Goal: Information Seeking & Learning: Check status

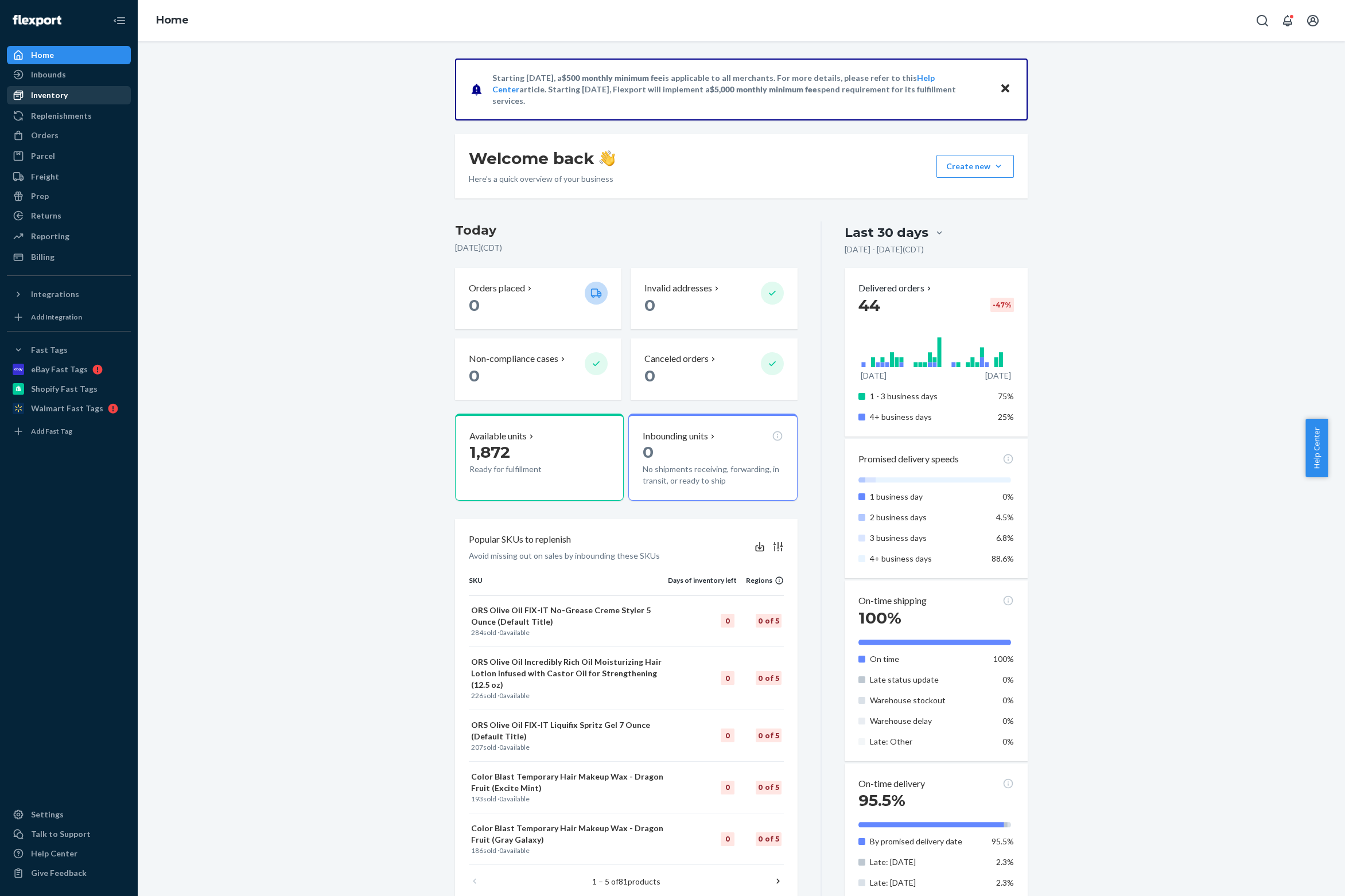
click at [68, 101] on div "Inventory" at bounding box center [49, 95] width 37 height 11
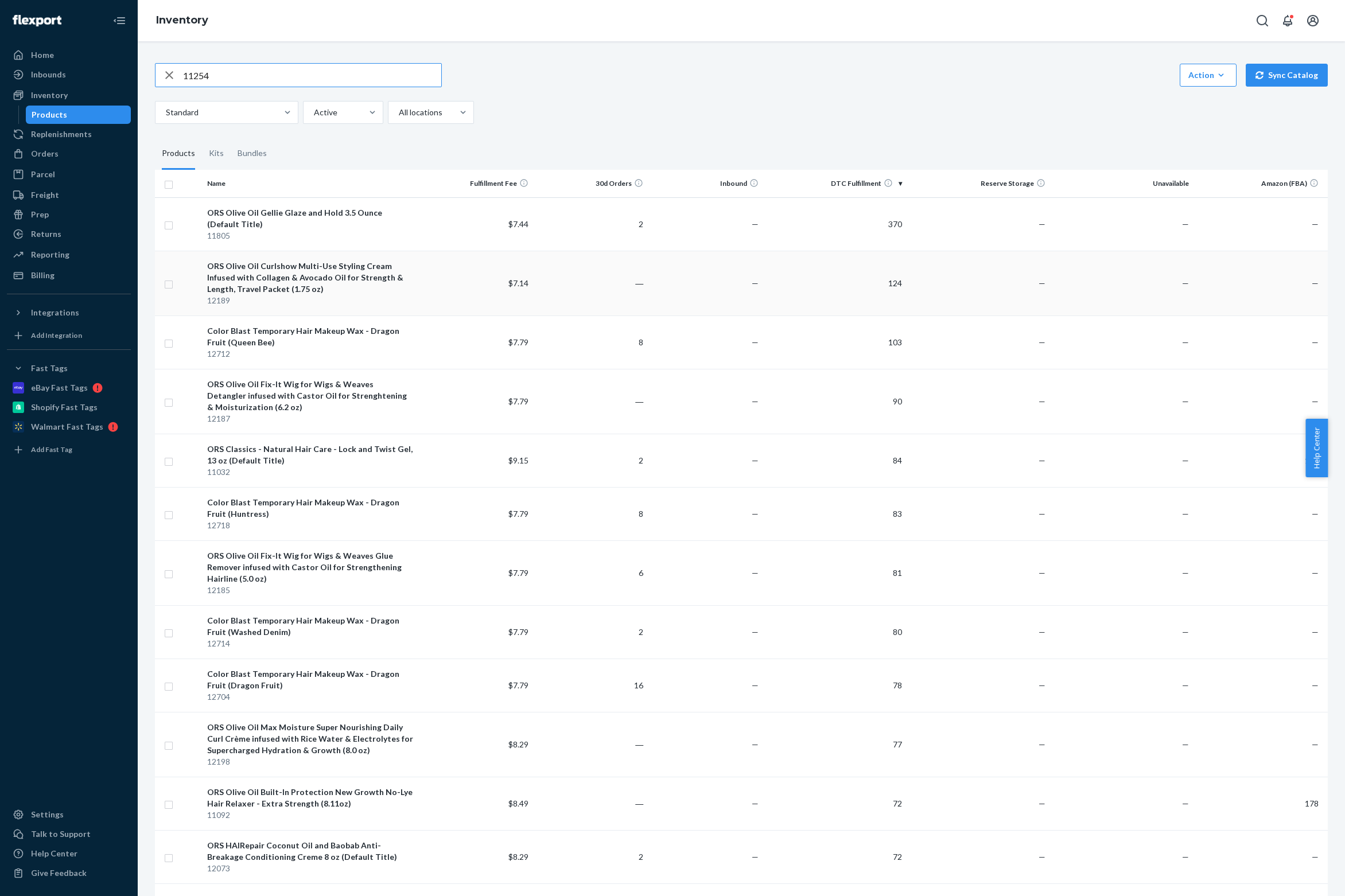
type input "11254"
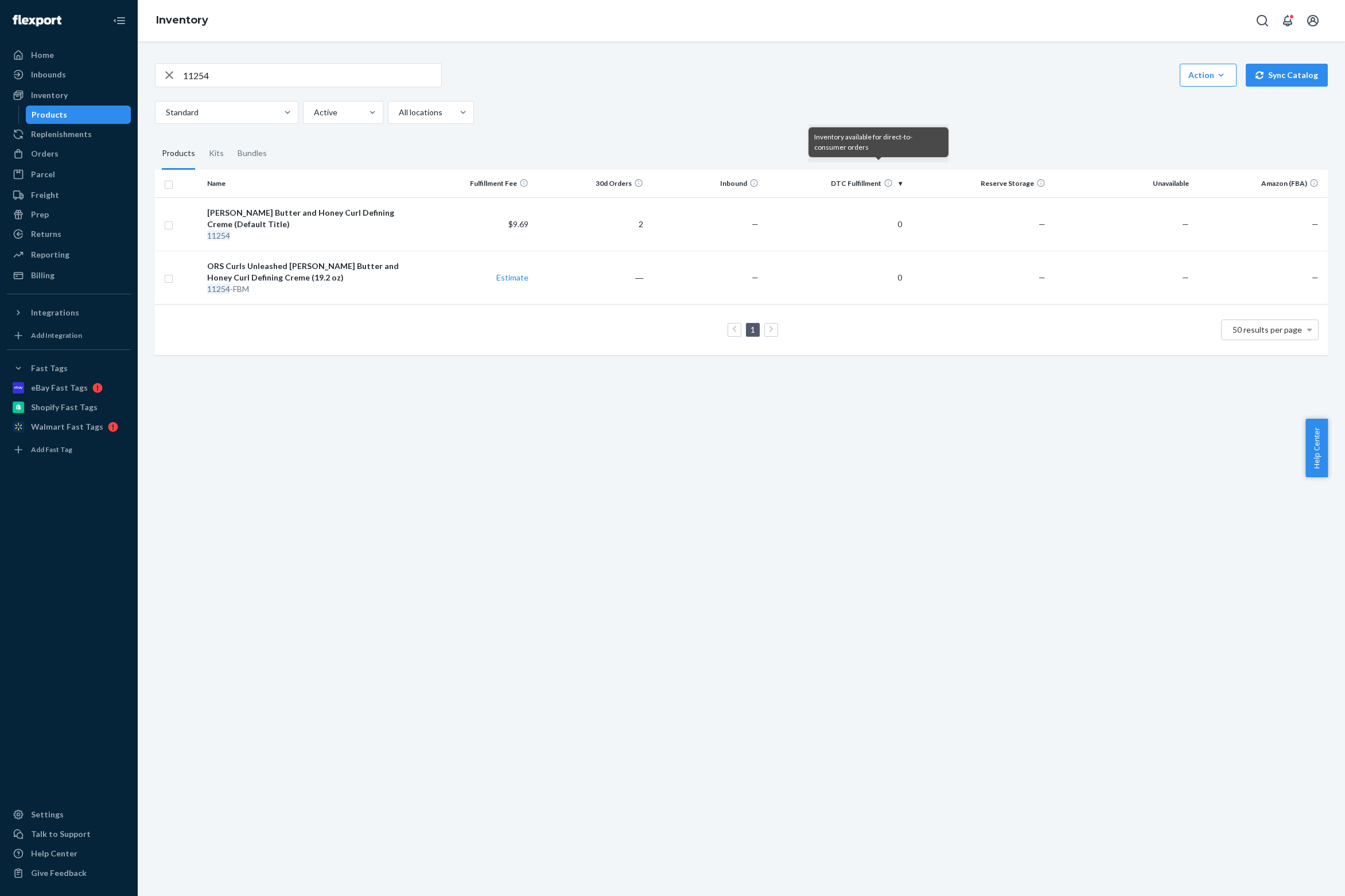
click at [179, 65] on div "button" at bounding box center [169, 75] width 27 height 23
click at [277, 65] on input "text" at bounding box center [312, 75] width 258 height 23
paste input "12078"
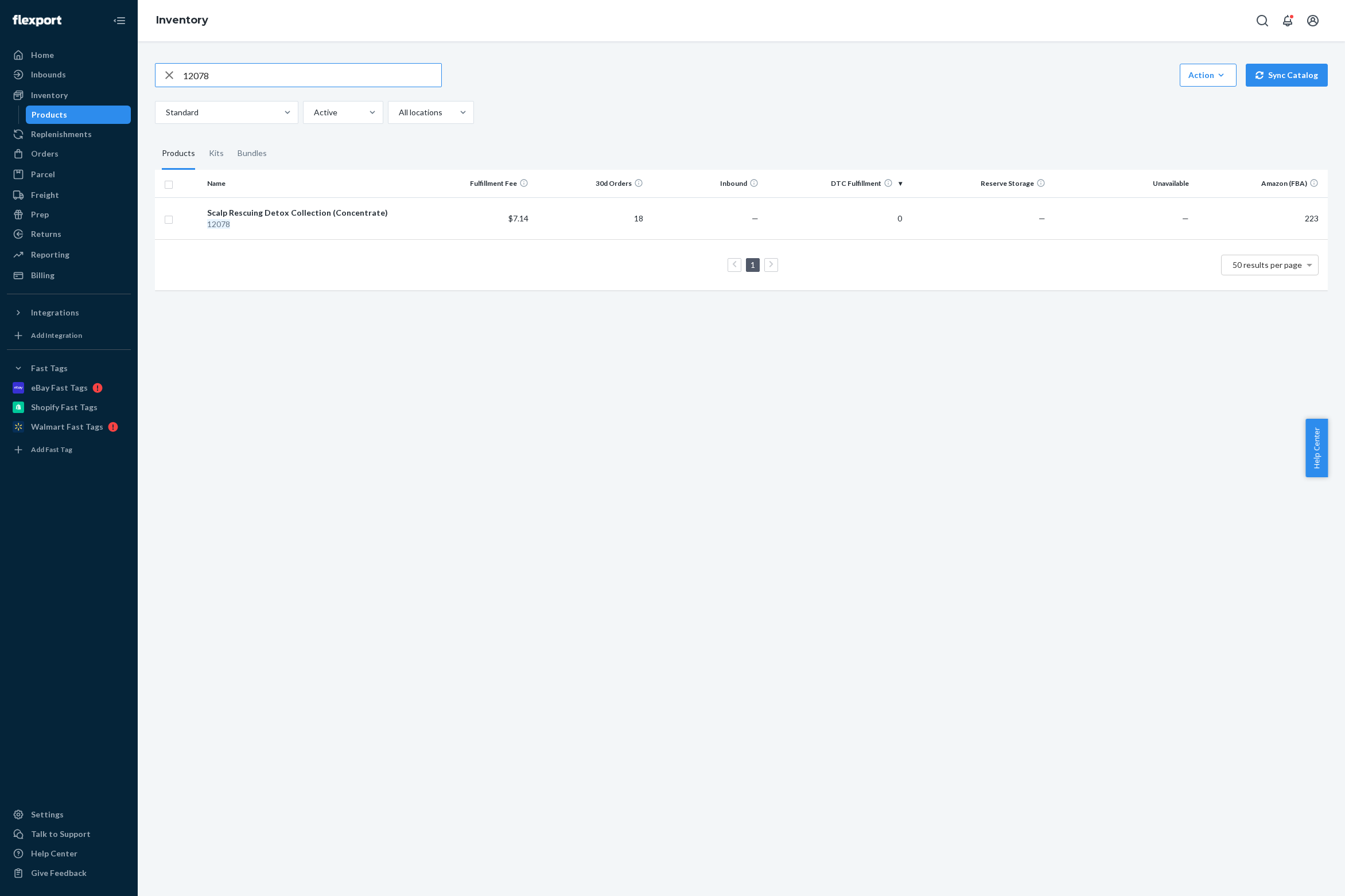
click at [342, 65] on input "12078" at bounding box center [312, 75] width 258 height 23
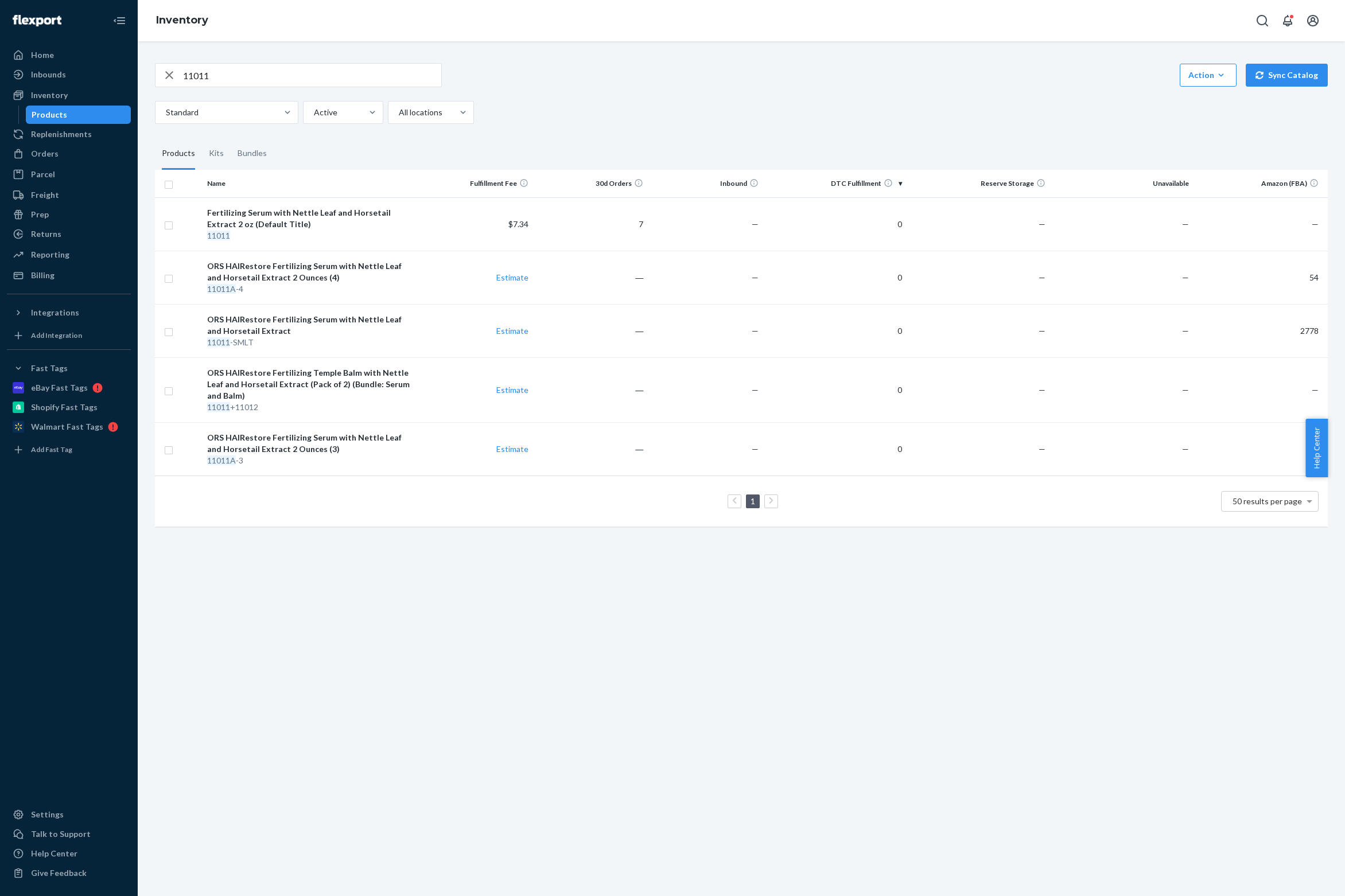
click at [257, 68] on input "11011" at bounding box center [312, 75] width 258 height 23
paste input "32"
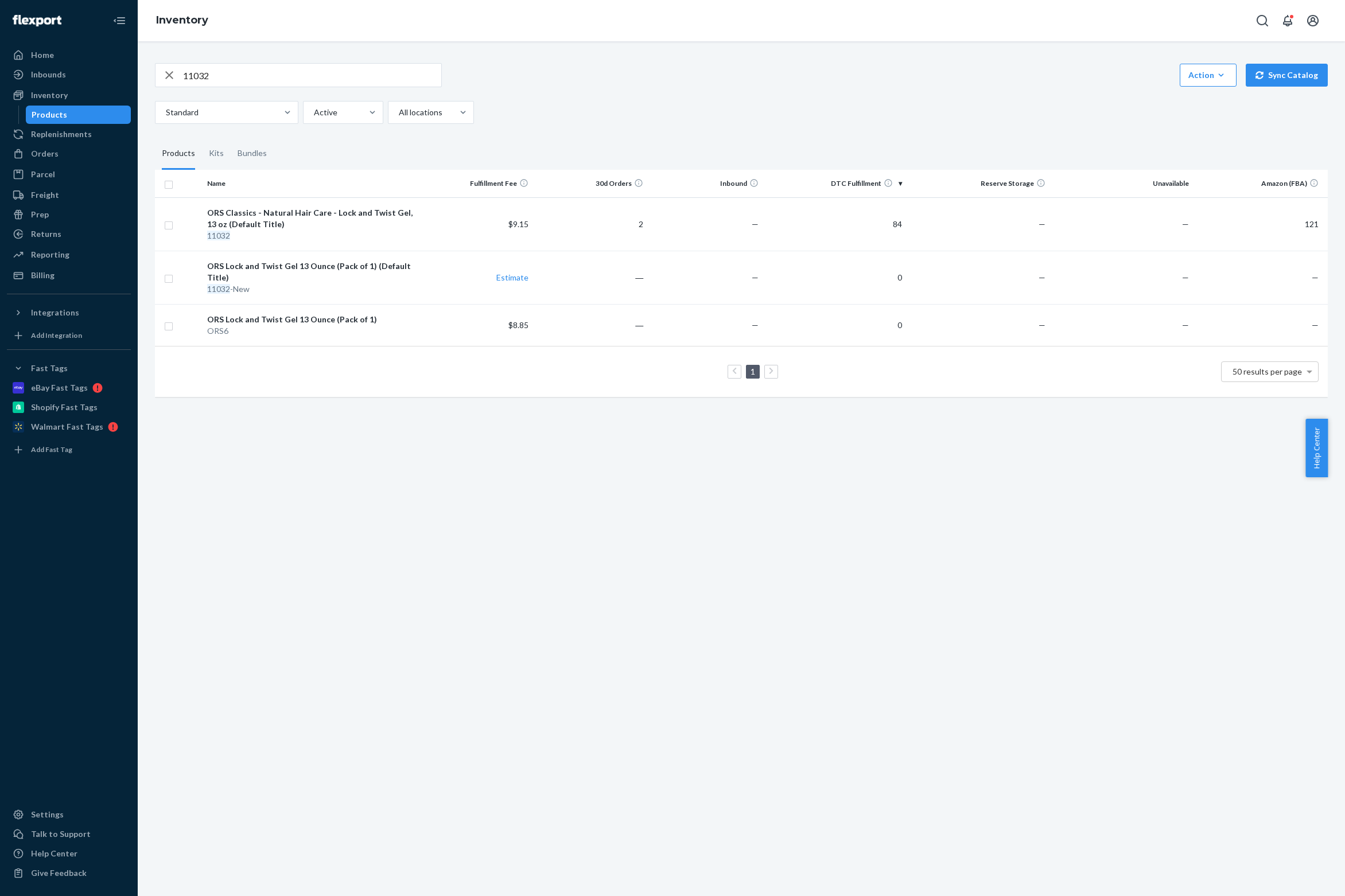
click at [218, 64] on input "11032" at bounding box center [312, 75] width 258 height 23
paste input "21085"
click at [228, 69] on input "21085" at bounding box center [312, 75] width 258 height 23
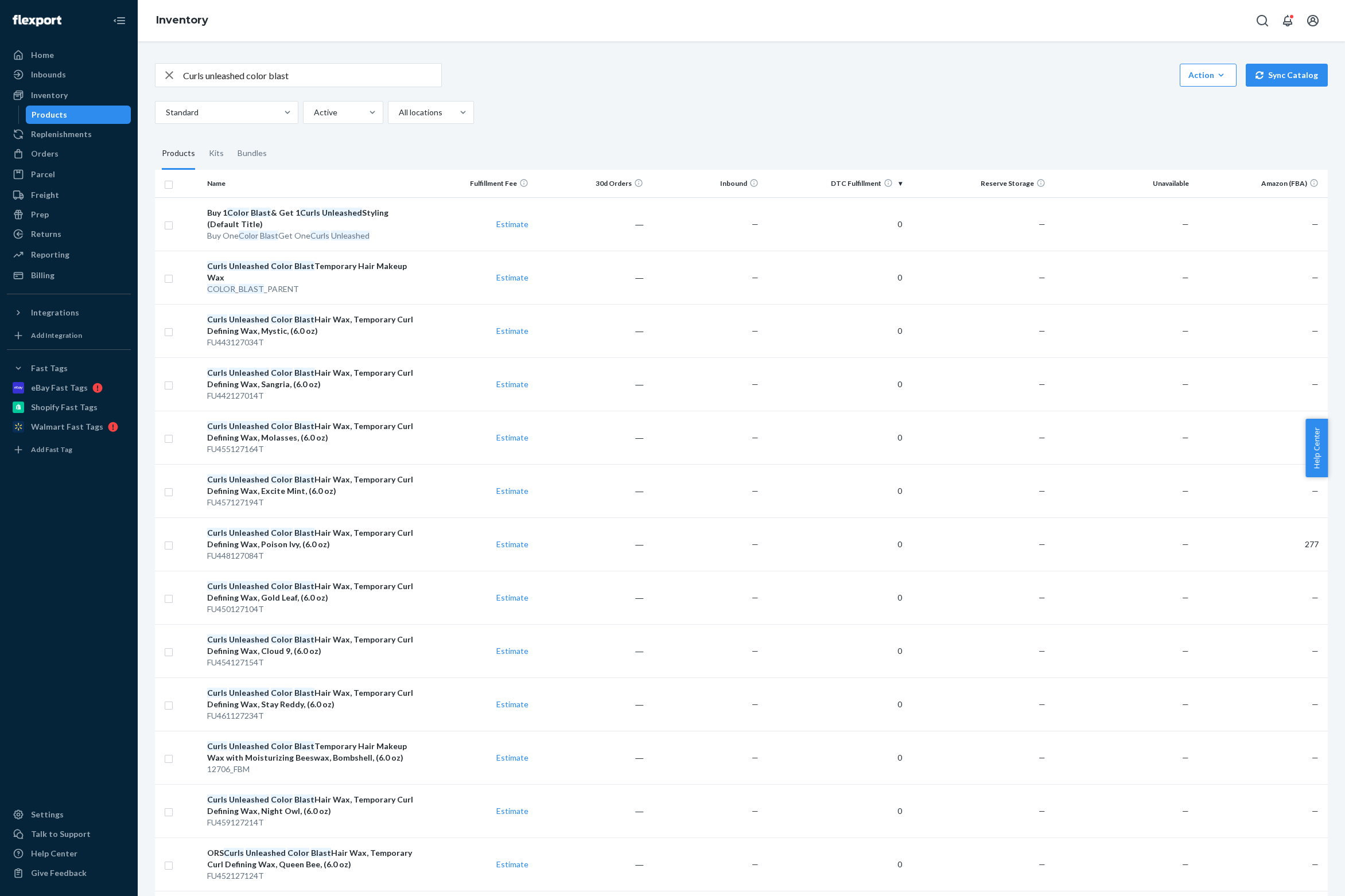
click at [339, 73] on input "Curls unleashed color blast" at bounding box center [312, 75] width 258 height 23
click at [336, 73] on input "Curls unleashed color blast" at bounding box center [312, 75] width 258 height 23
paste input "12208"
paste input "text"
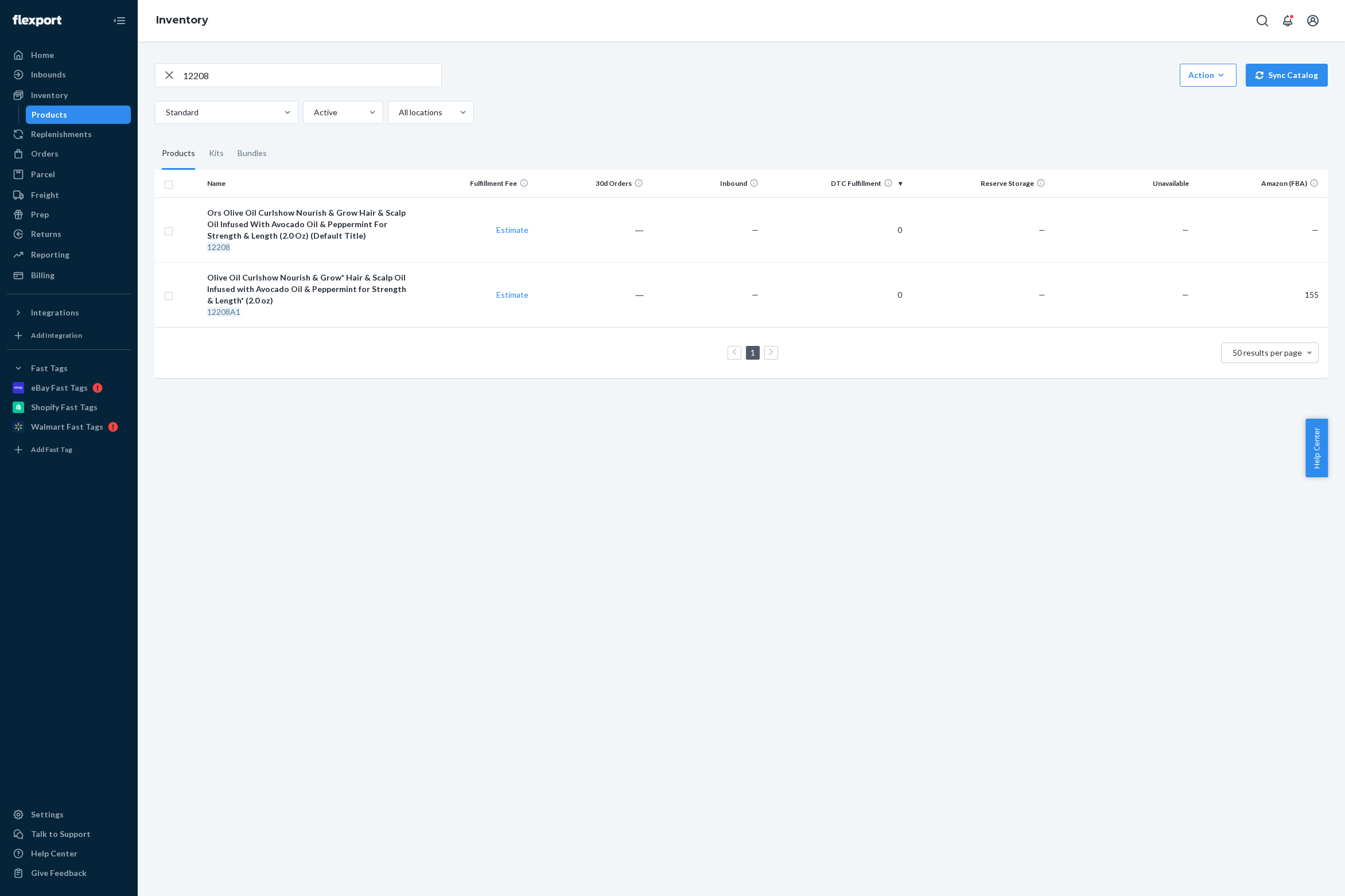
click at [291, 77] on input "12208" at bounding box center [312, 75] width 258 height 23
paste input "703"
type input "12703"
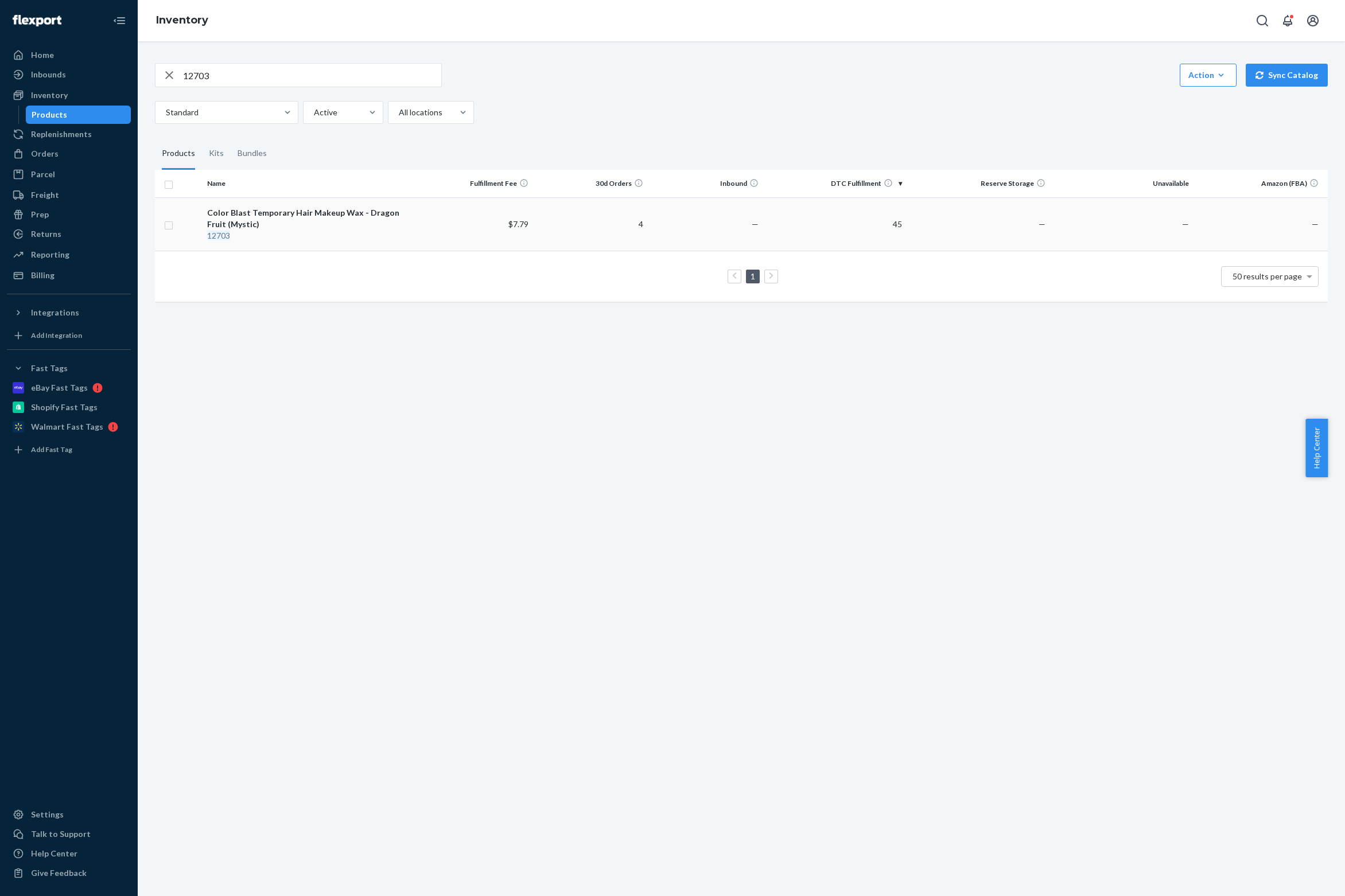
drag, startPoint x: 222, startPoint y: 206, endPoint x: 297, endPoint y: 234, distance: 80.1
click at [297, 234] on td "Color Blast Temporary Hair Makeup Wax - Dragon Fruit (Mystic) 12703" at bounding box center [309, 224] width 215 height 53
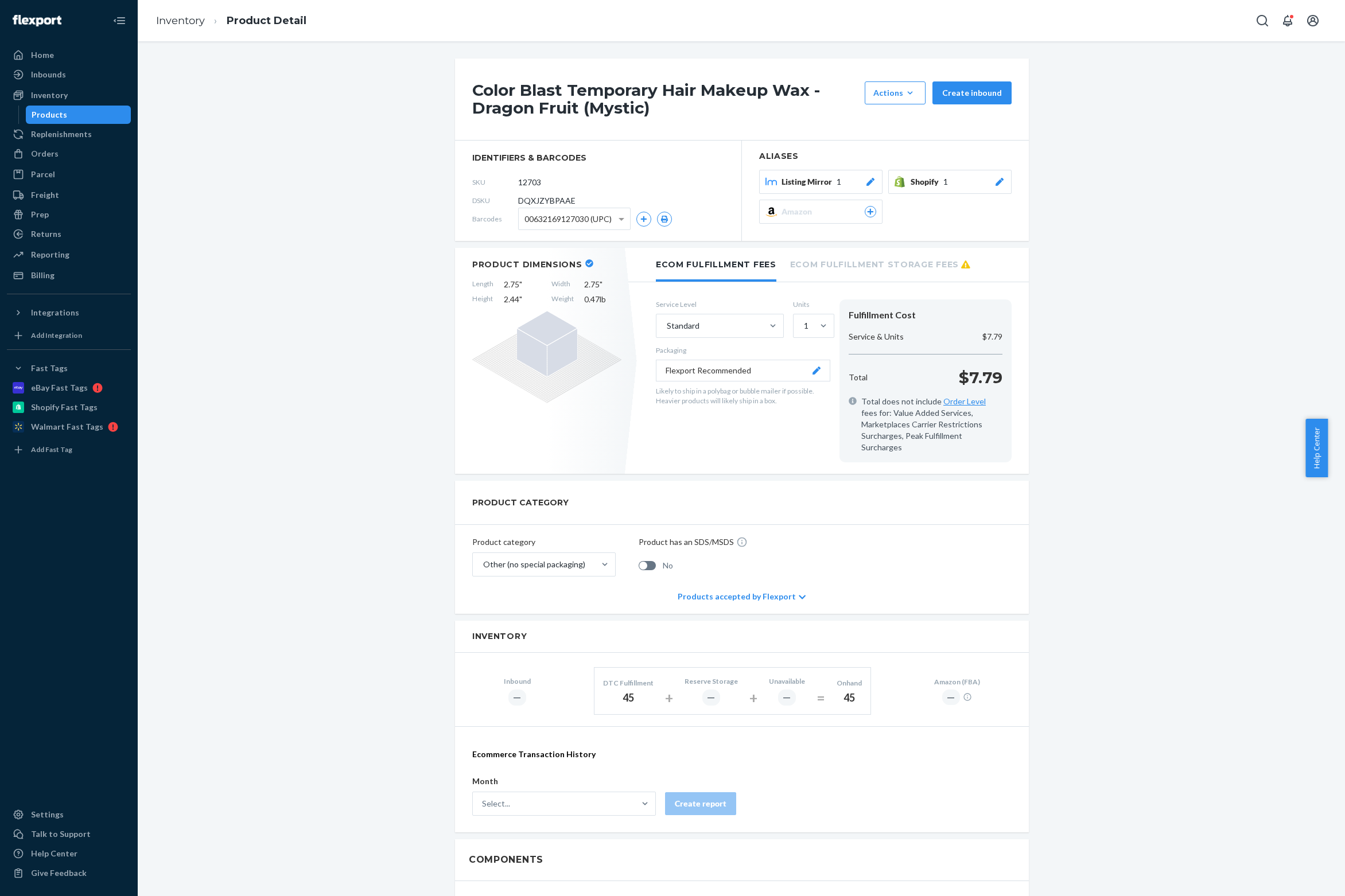
click at [557, 103] on h1 "Color Blast Temporary Hair Makeup Wax - Dragon Fruit (Mystic)" at bounding box center [665, 98] width 386 height 35
copy h1 "Color Blast Temporary Hair Makeup Wax - Dragon Fruit (Mystic)"
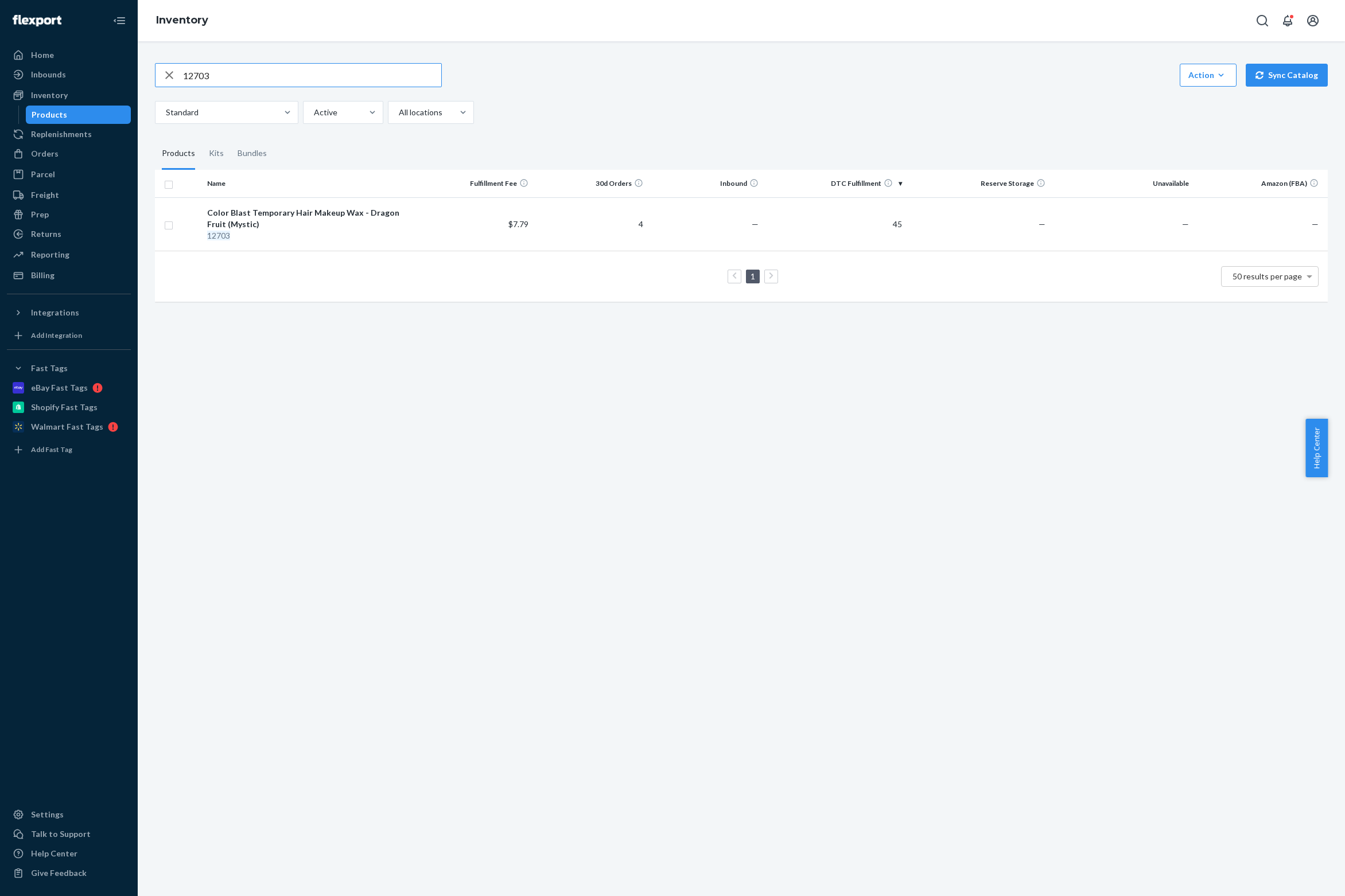
click at [252, 71] on input "12703" at bounding box center [312, 75] width 258 height 23
paste input "4"
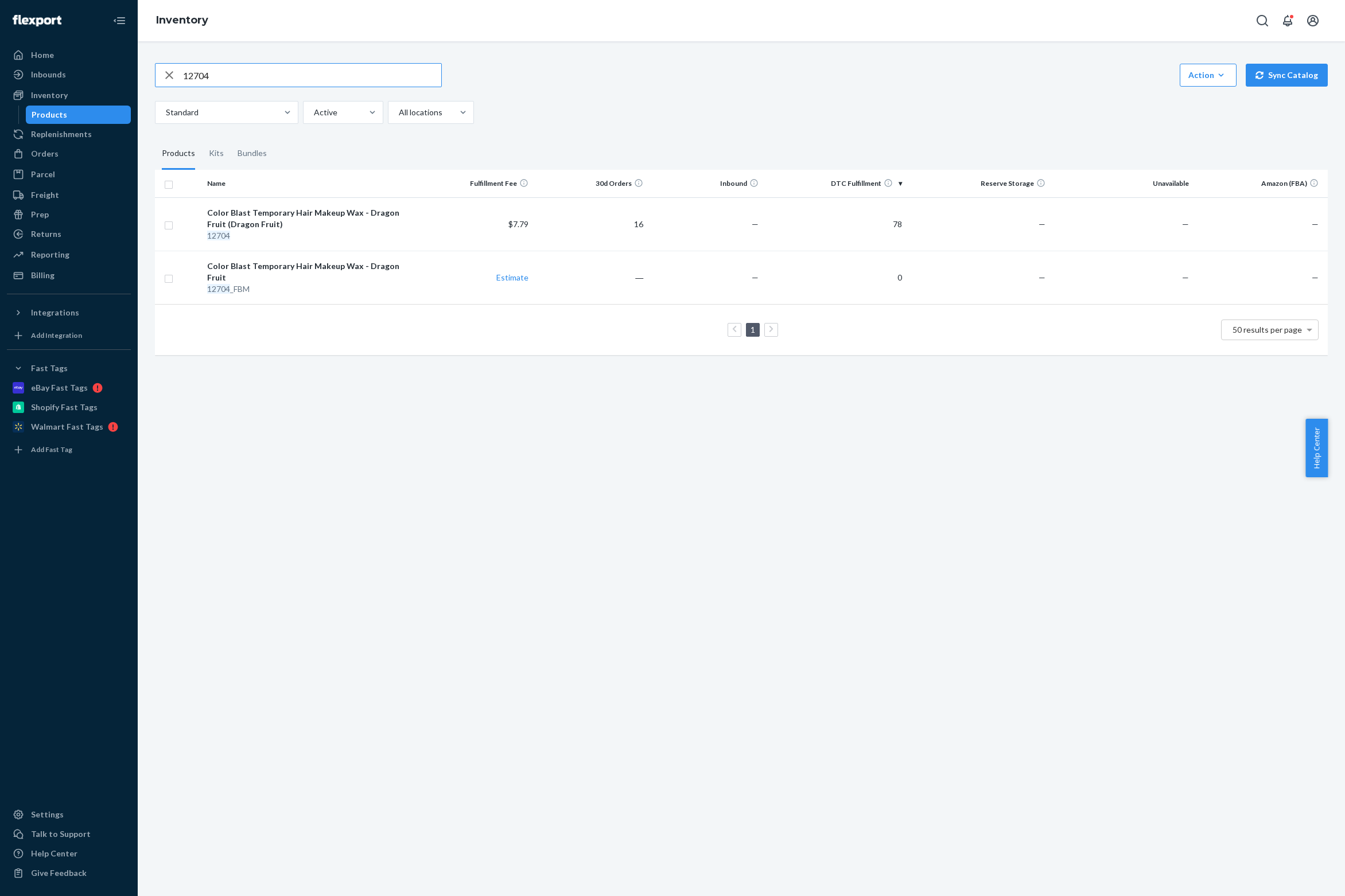
click at [212, 69] on input "12704" at bounding box center [312, 75] width 258 height 23
paste input "1246"
click at [285, 65] on input "11246" at bounding box center [312, 75] width 258 height 23
click at [283, 65] on input "11246" at bounding box center [312, 75] width 258 height 23
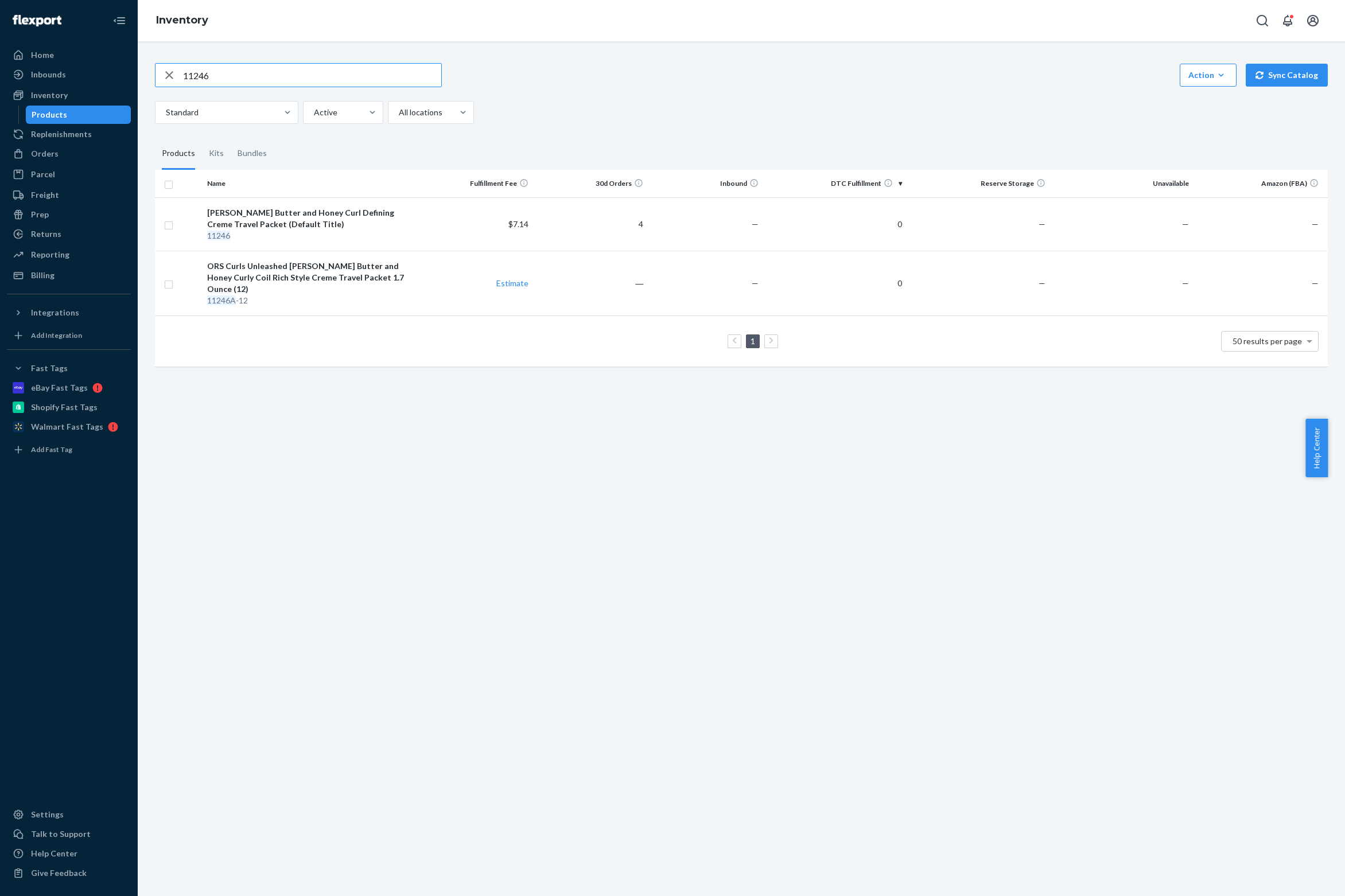
paste input "2701"
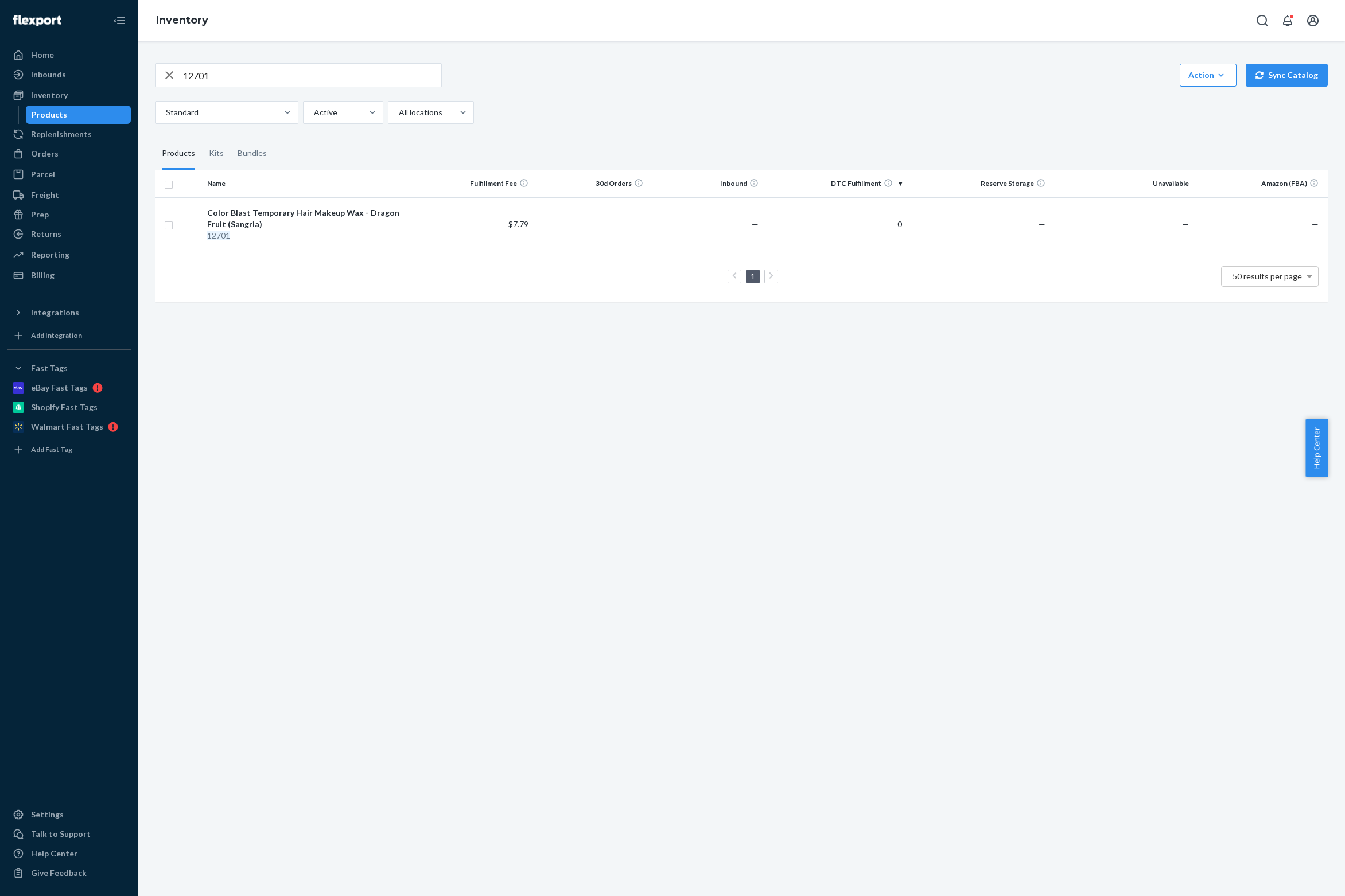
click at [224, 69] on input "12701" at bounding box center [312, 75] width 258 height 23
paste input "1245"
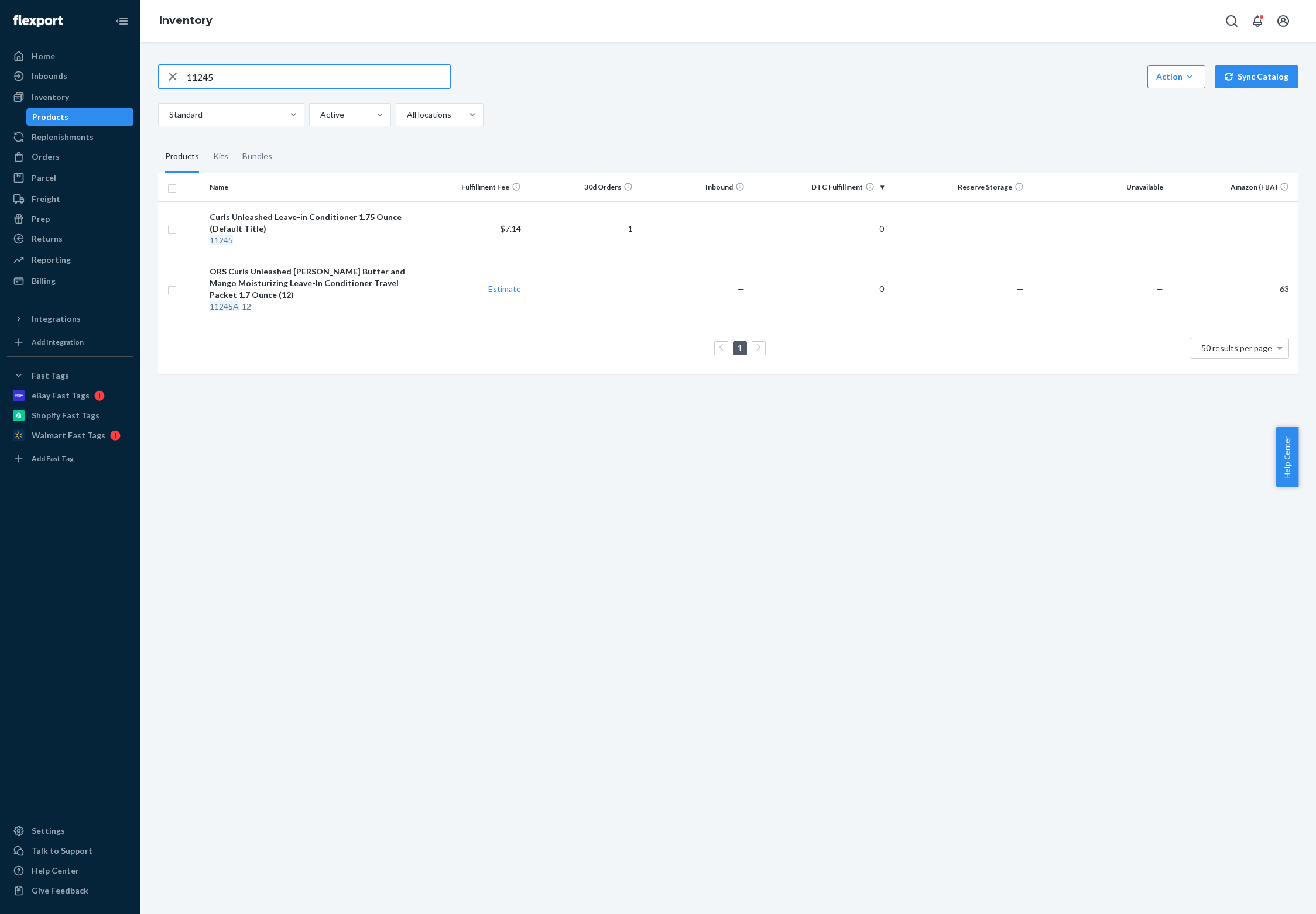
click at [286, 66] on input "11245" at bounding box center [318, 77] width 263 height 23
paste input "2072"
click at [238, 70] on input "12072" at bounding box center [318, 77] width 263 height 23
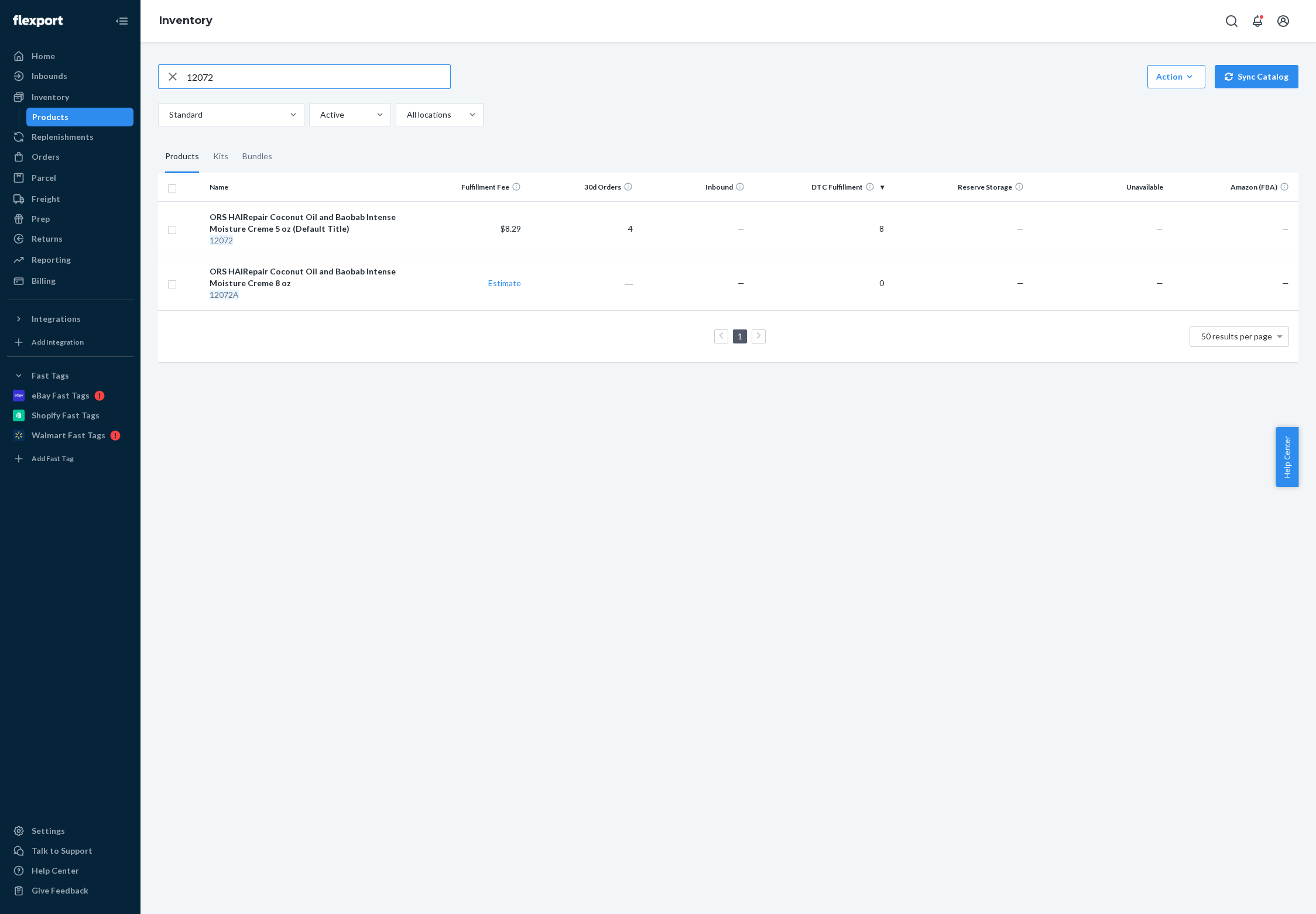
paste input "3"
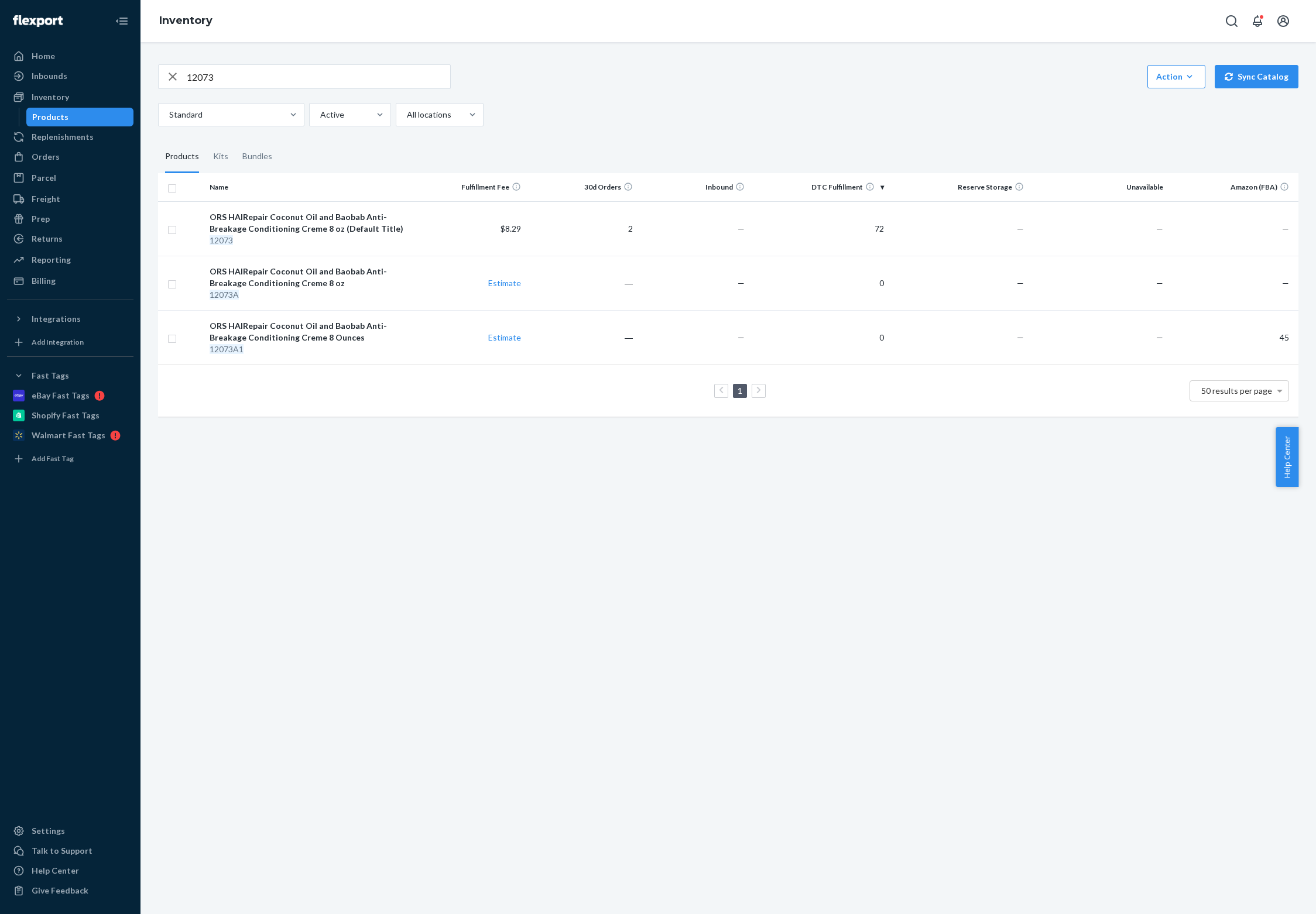
click at [322, 69] on input "12073" at bounding box center [318, 77] width 263 height 23
paste input "1022"
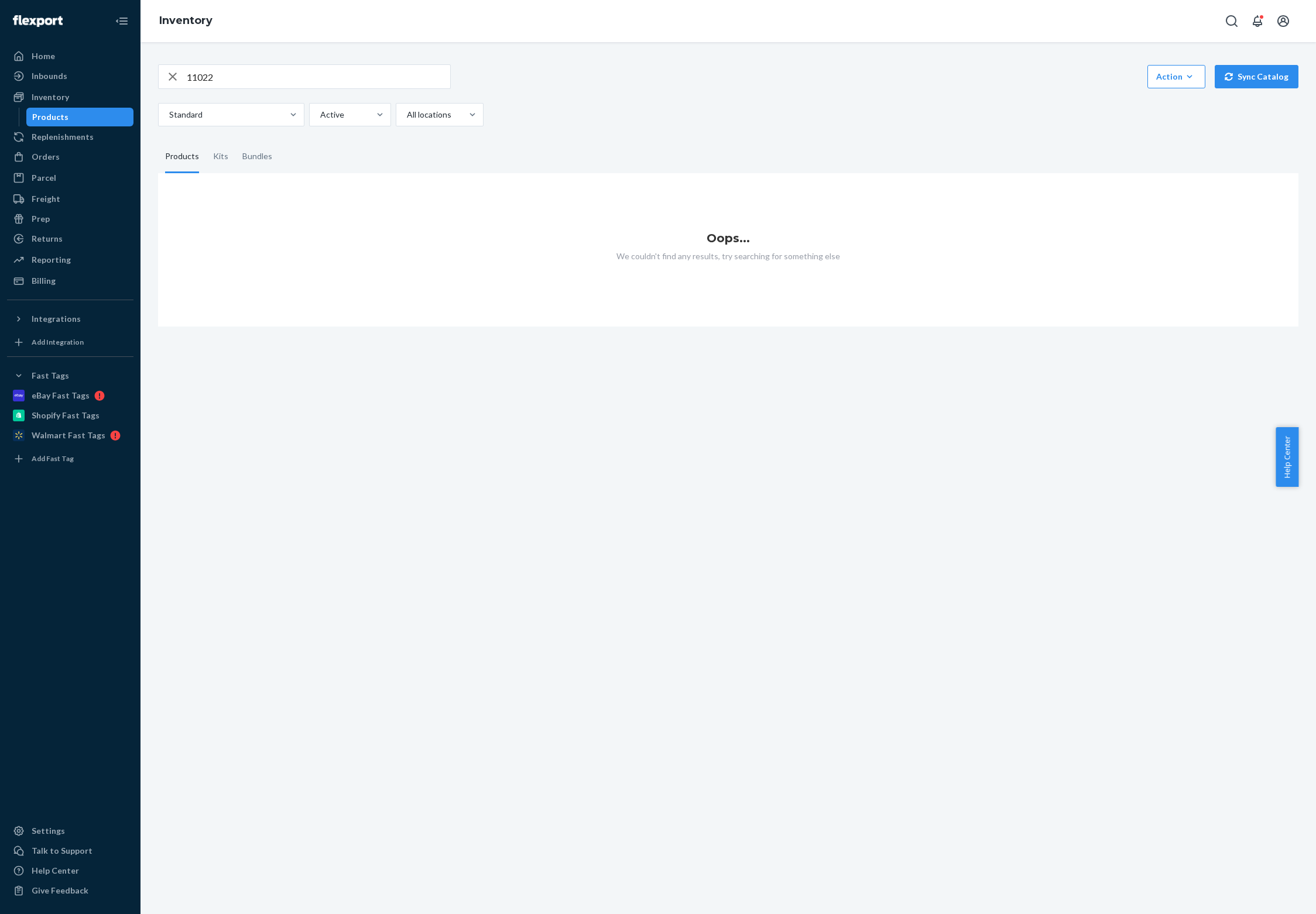
click at [225, 66] on input "11022" at bounding box center [318, 77] width 263 height 23
paste input "0110"
click at [232, 65] on input "01102" at bounding box center [318, 77] width 263 height 23
click at [231, 65] on input "01102" at bounding box center [318, 77] width 263 height 23
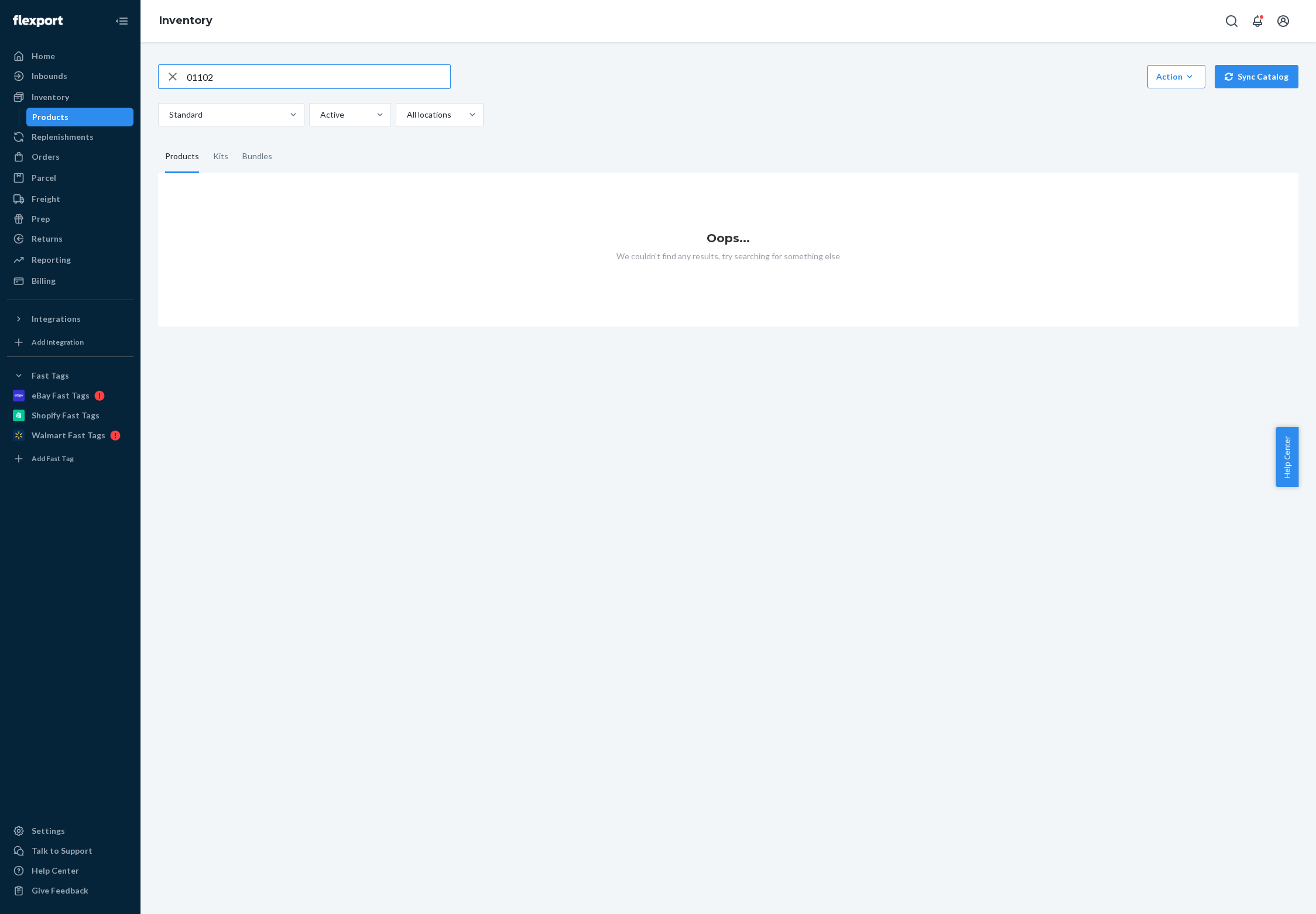
paste input "HAIR MAYONNAISE"
paste input "text"
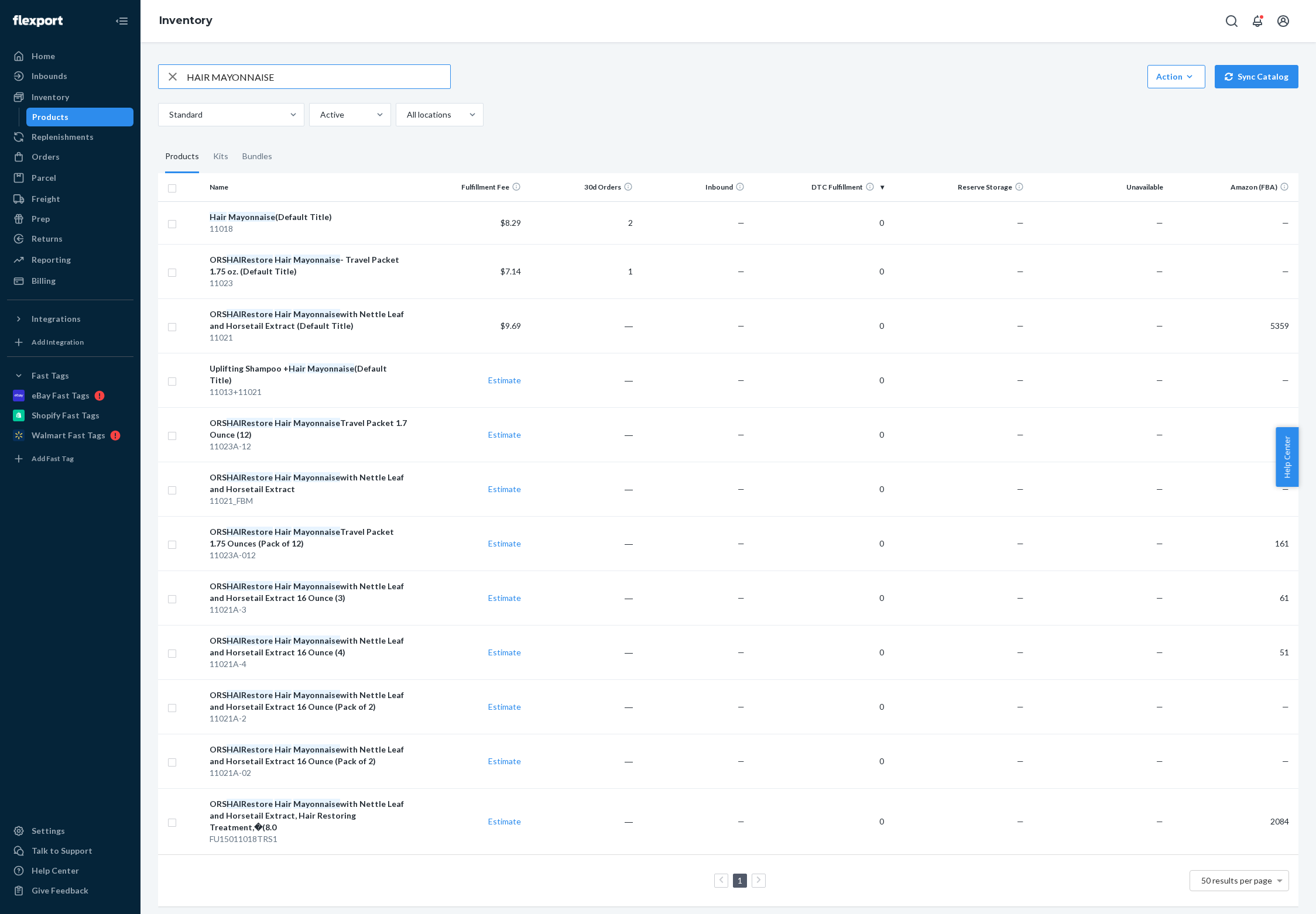
click at [221, 68] on input "HAIR MAYONNAISE" at bounding box center [318, 77] width 263 height 23
paste input "12174"
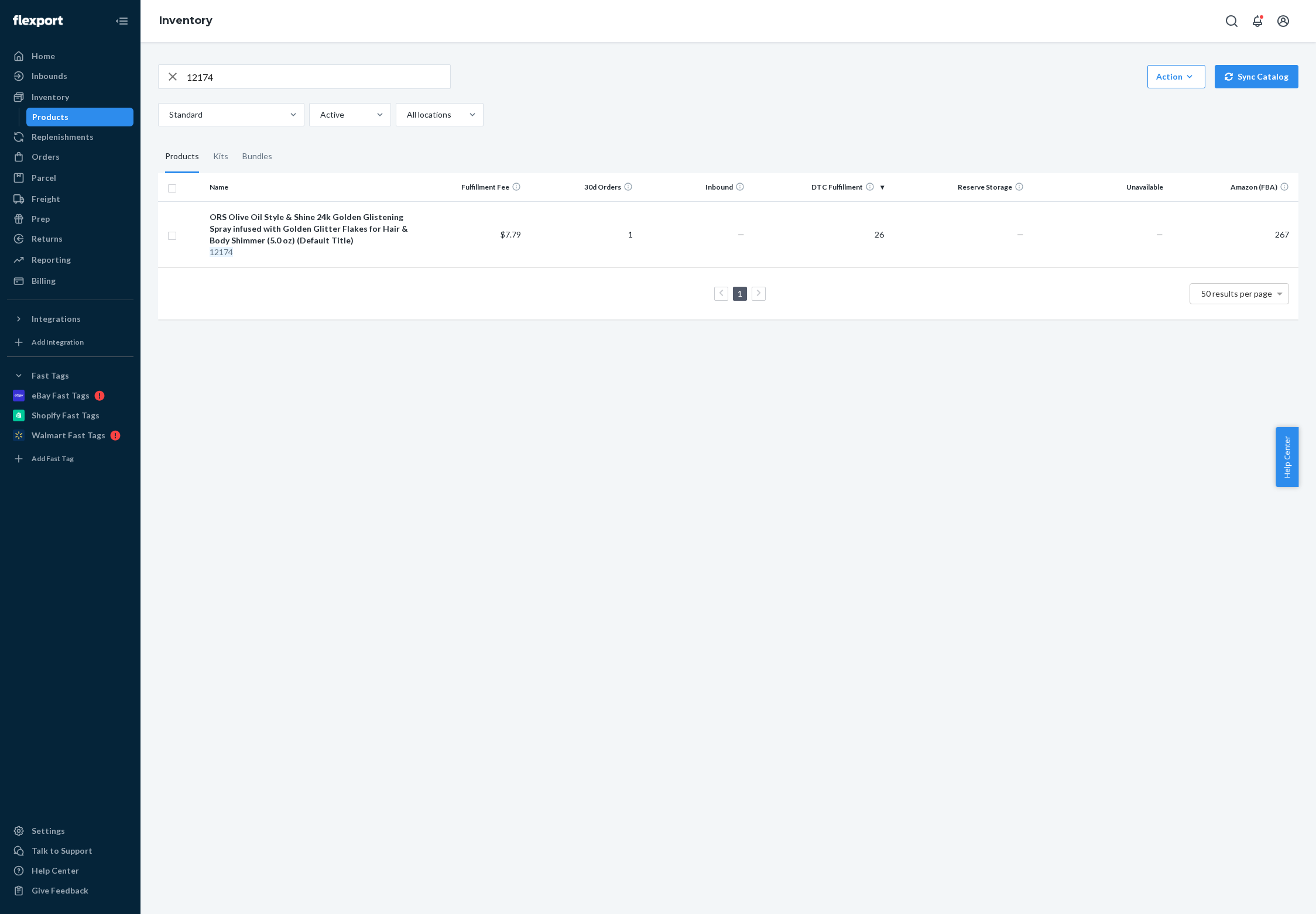
click at [249, 73] on input "12174" at bounding box center [318, 77] width 263 height 23
click at [248, 73] on input "12174" at bounding box center [318, 77] width 263 height 23
paste input "21030"
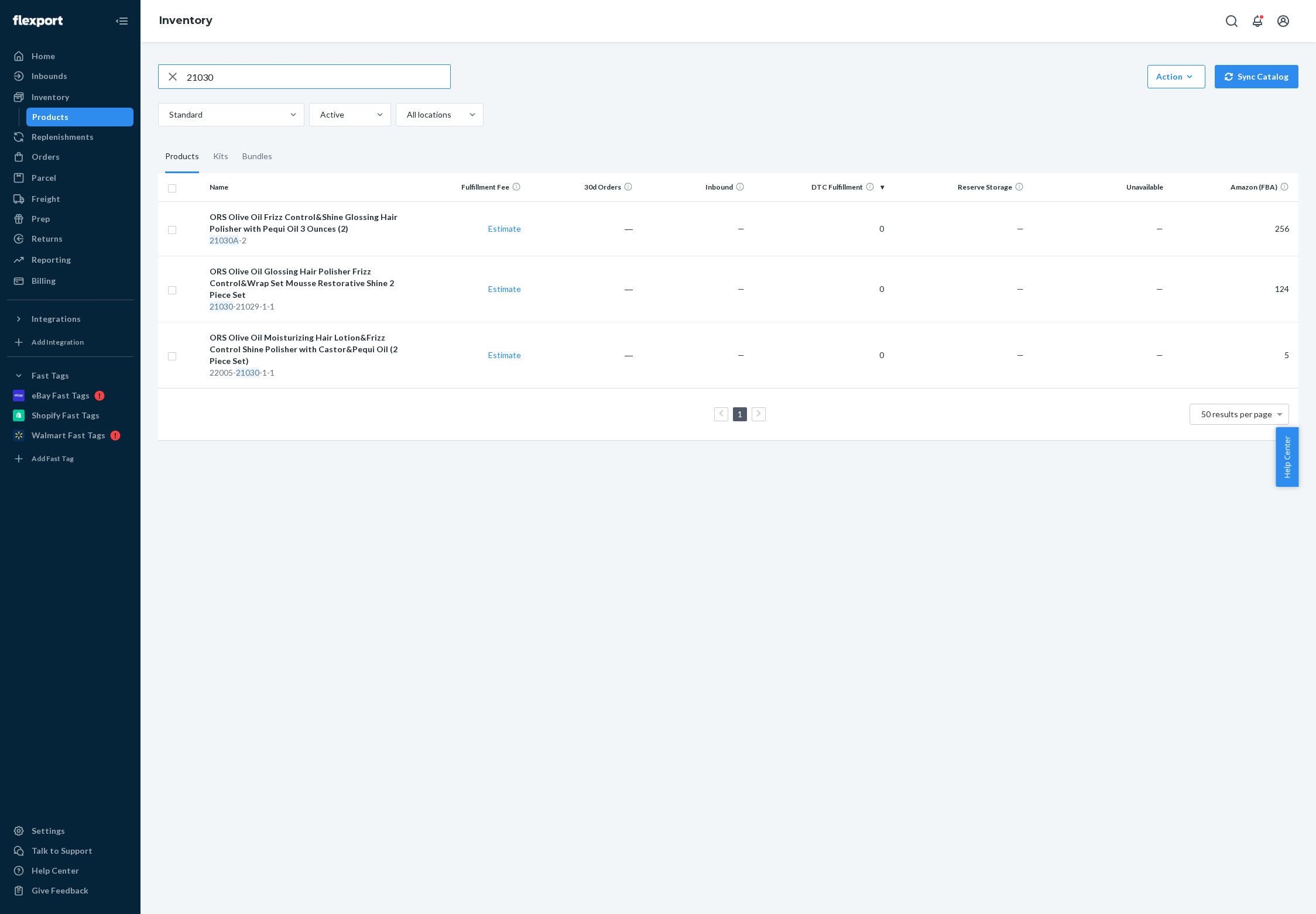
click at [226, 65] on input "21030" at bounding box center [318, 77] width 263 height 23
paste input "2051"
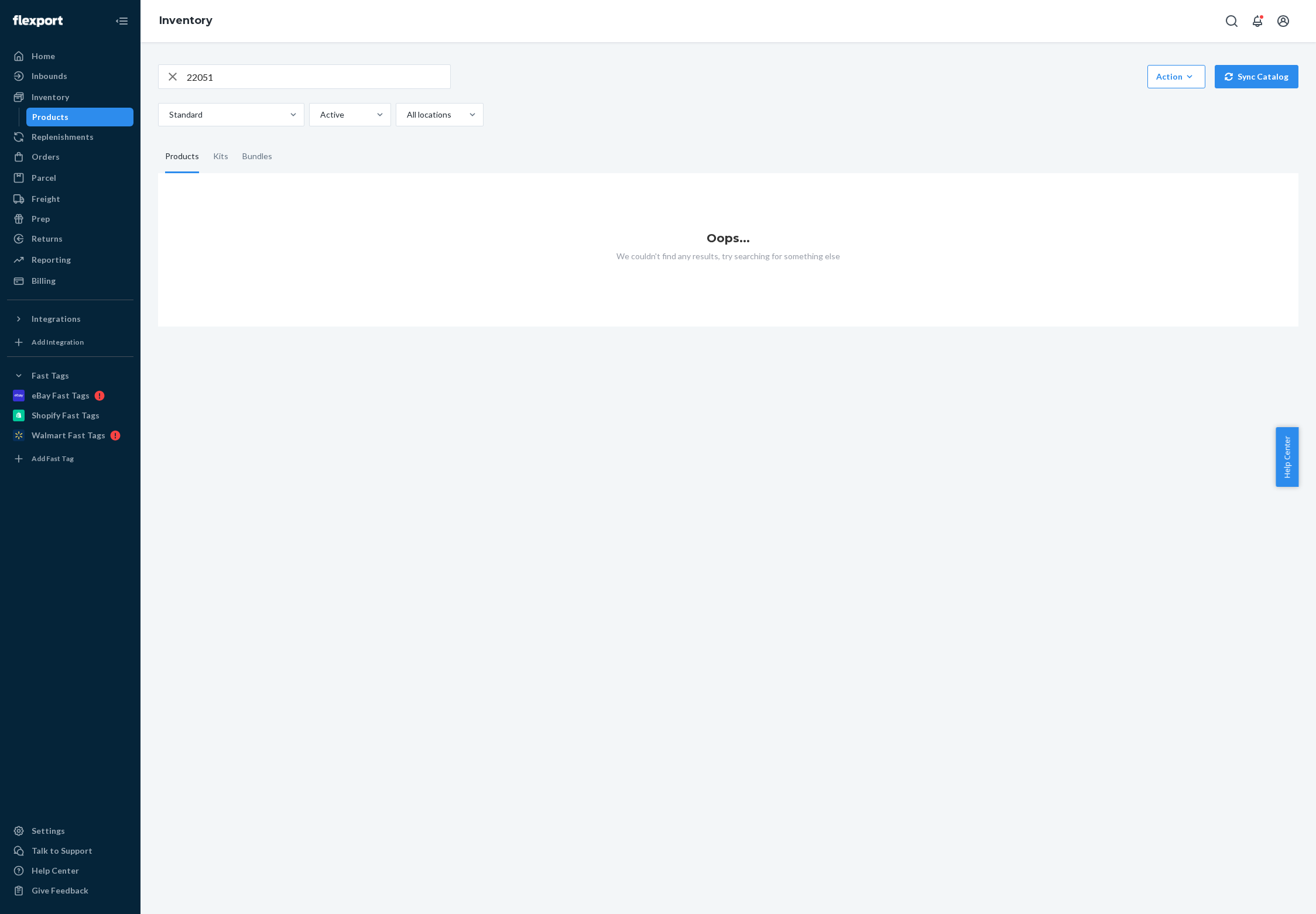
click at [223, 66] on input "22051" at bounding box center [318, 77] width 263 height 23
paste input "10999"
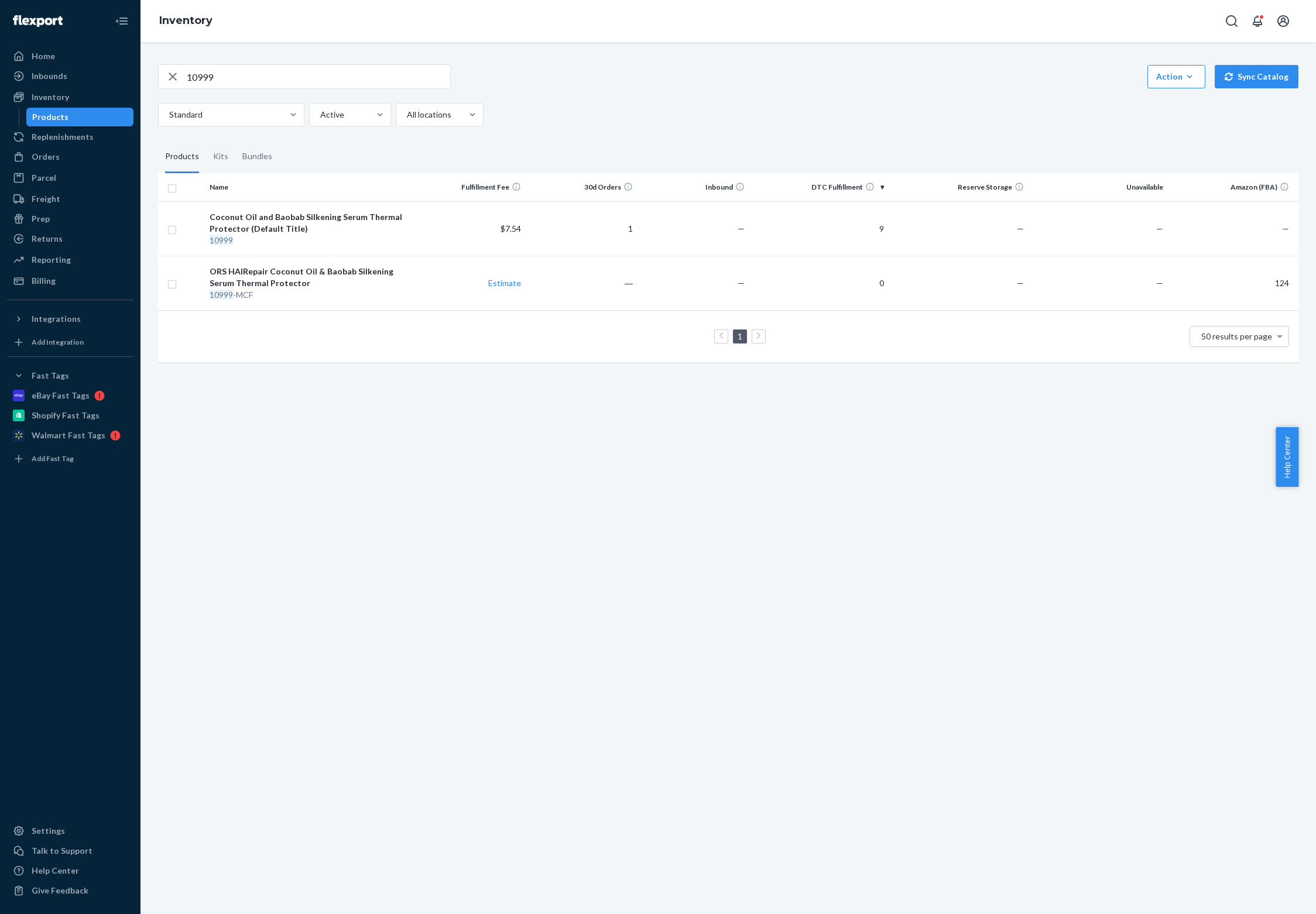
click at [259, 77] on input "10999" at bounding box center [318, 77] width 263 height 23
paste input "2014"
click at [294, 70] on input "12014" at bounding box center [318, 77] width 263 height 23
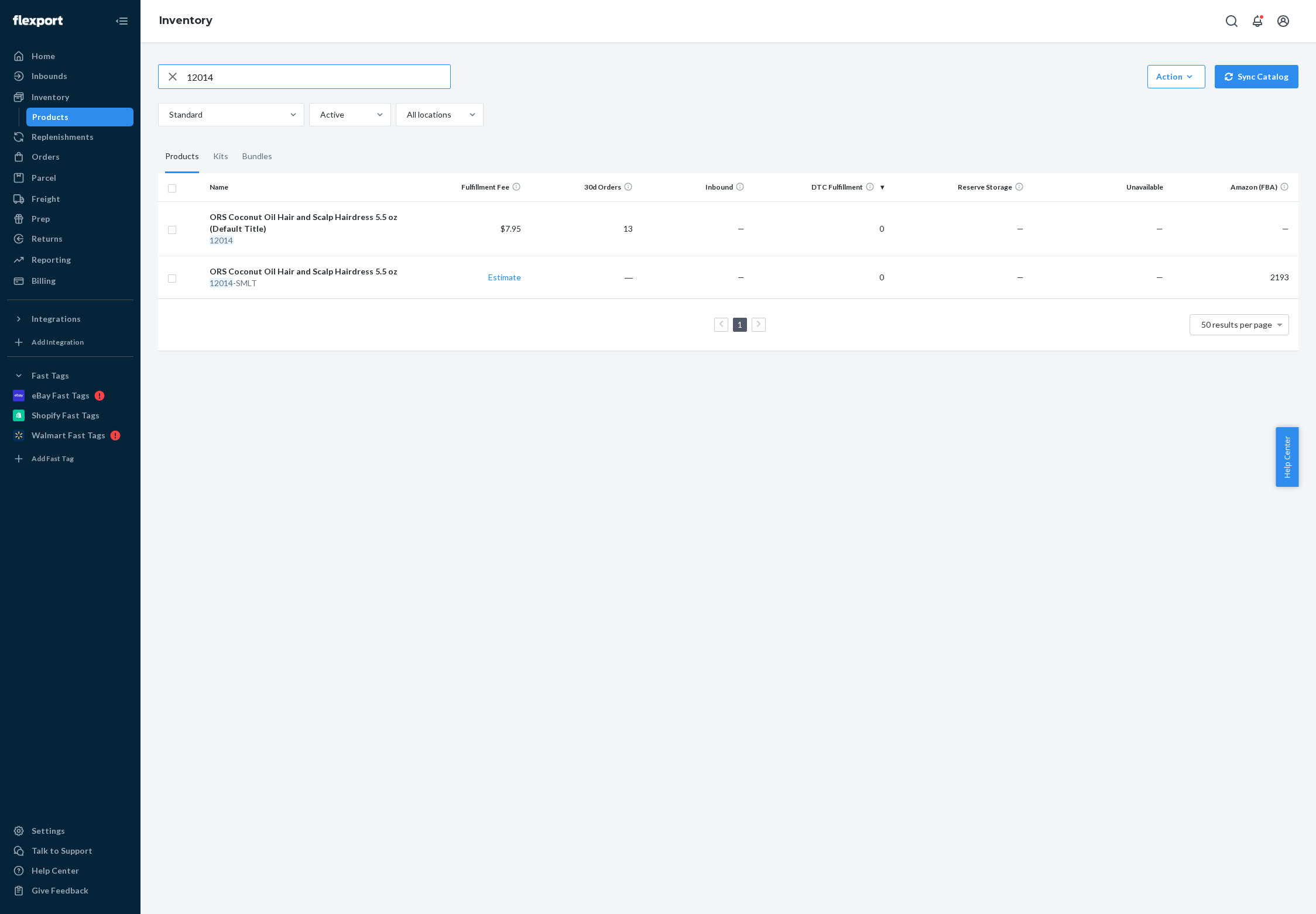
paste input "70"
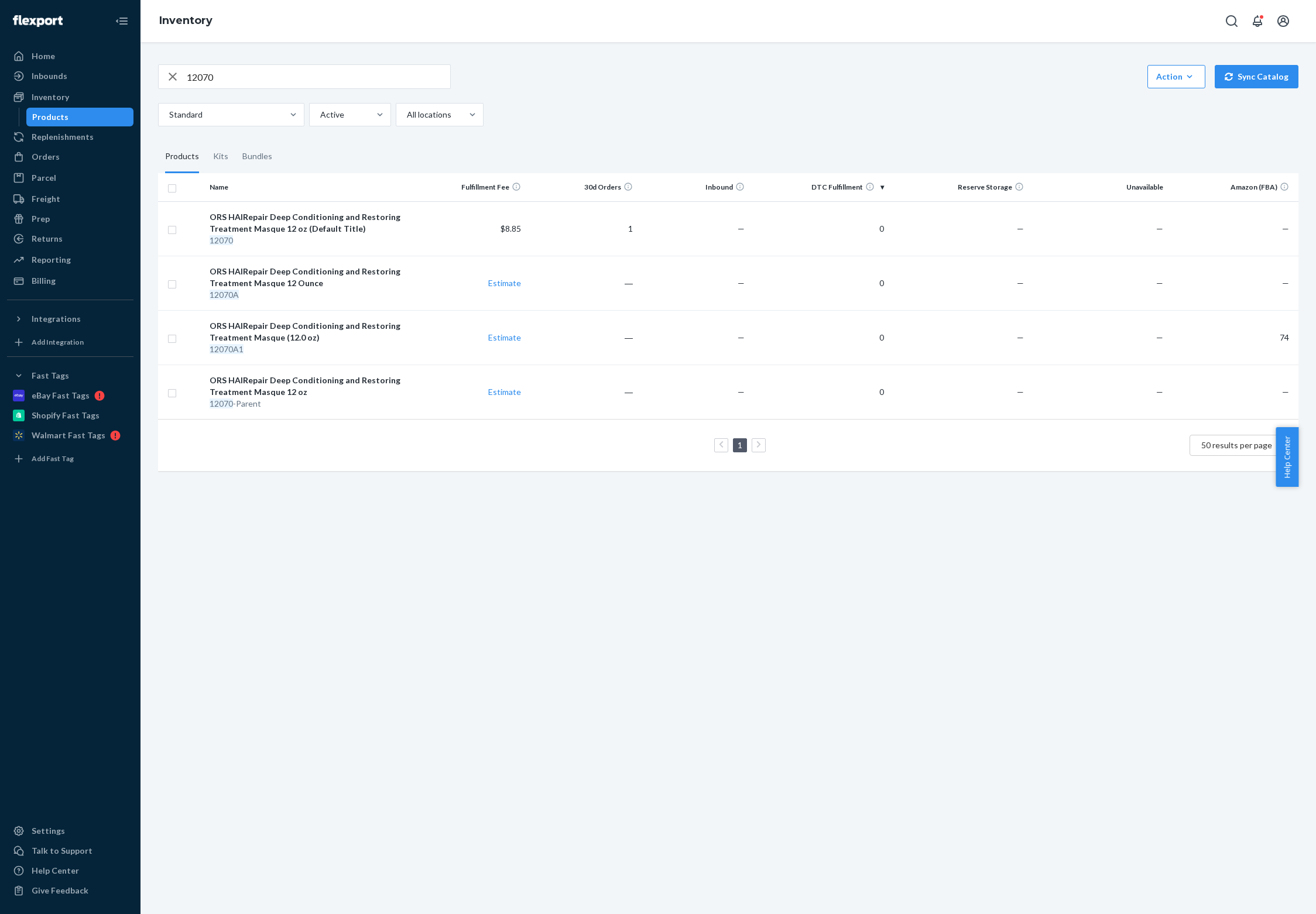
click at [223, 66] on input "12070" at bounding box center [318, 77] width 263 height 23
paste input "68"
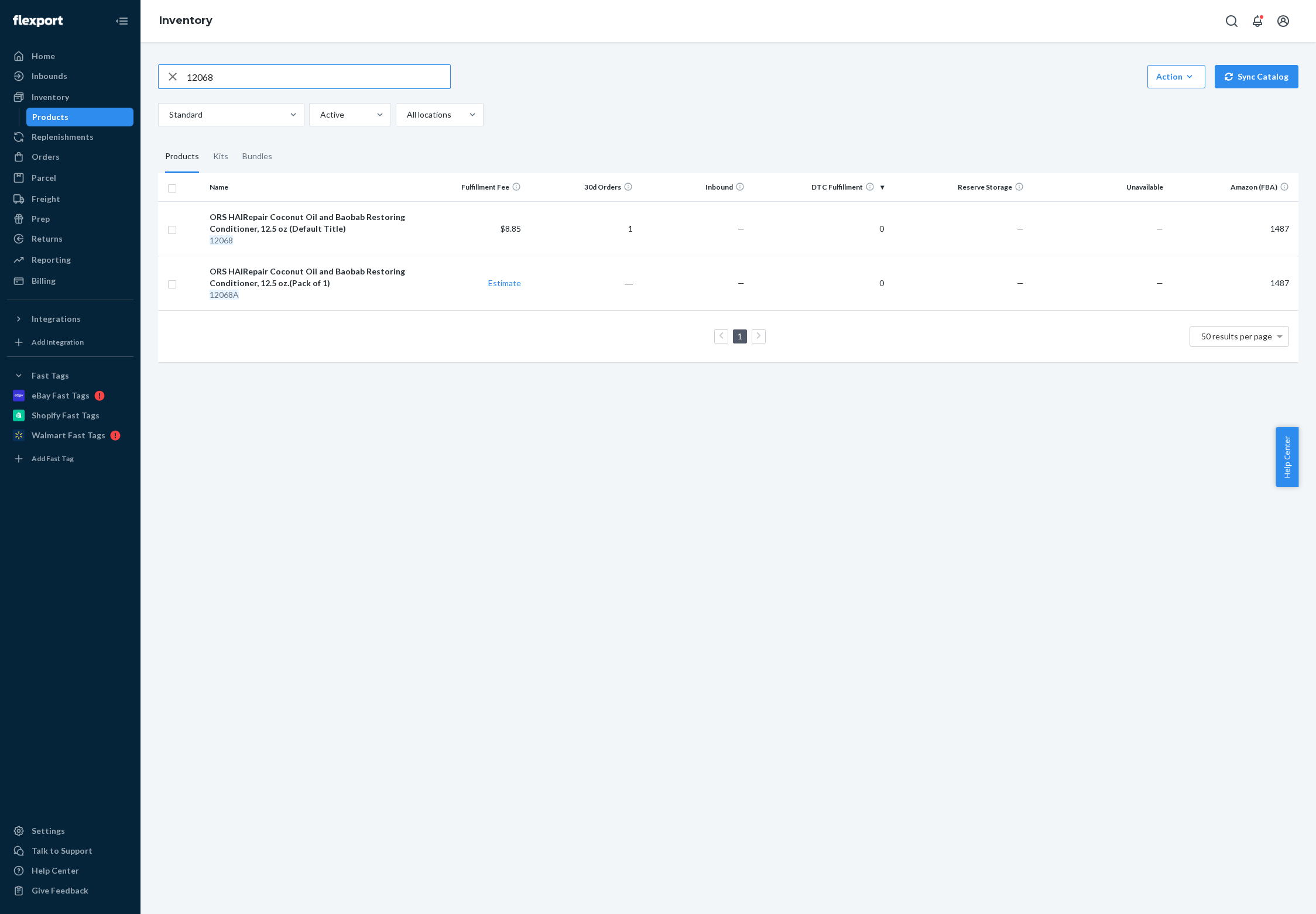
click at [312, 76] on input "12068" at bounding box center [318, 77] width 263 height 23
paste input "179"
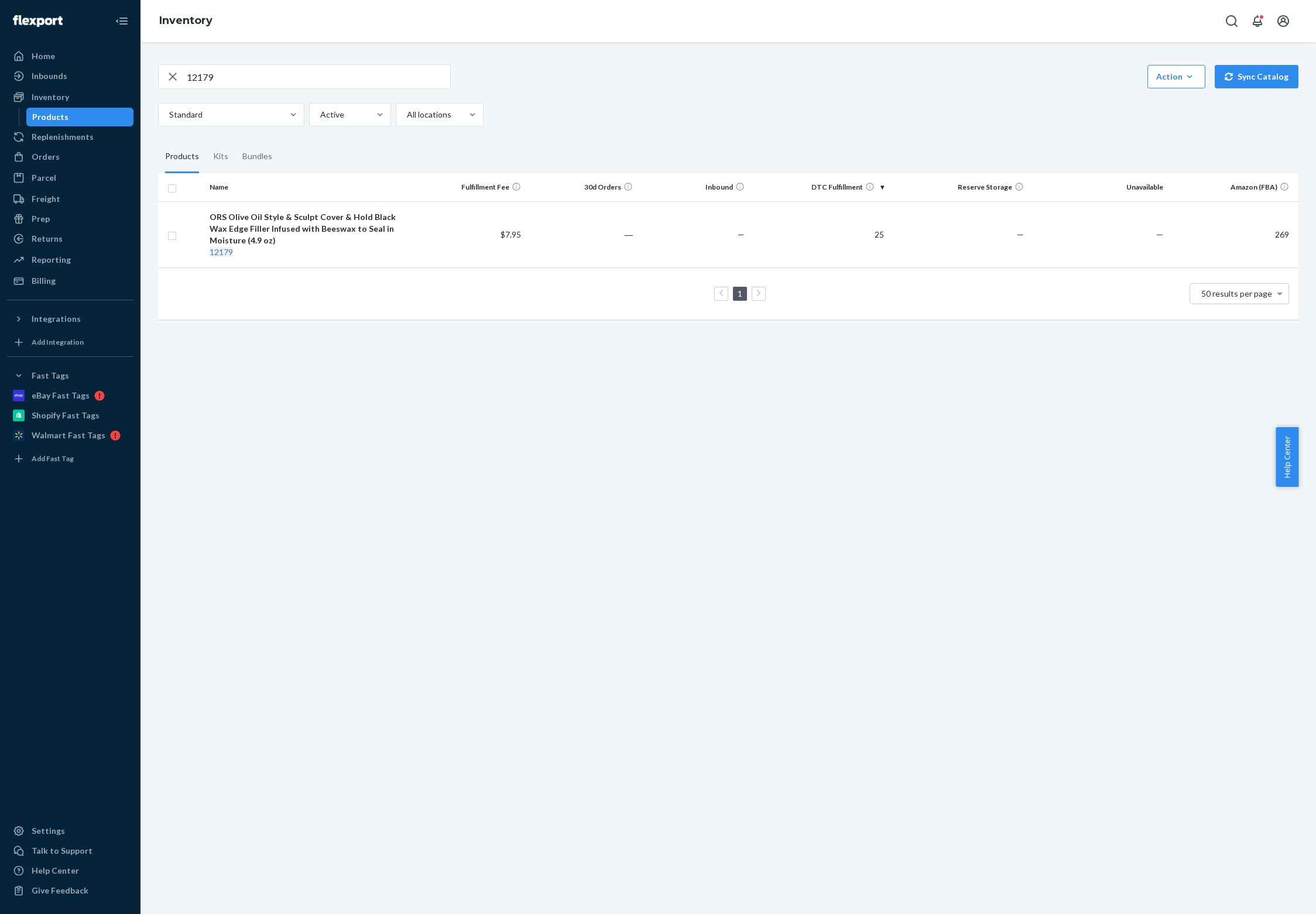
click at [291, 70] on input "12179" at bounding box center [318, 77] width 263 height 23
click at [290, 70] on input "12179" at bounding box center [318, 77] width 263 height 23
paste input "11164"
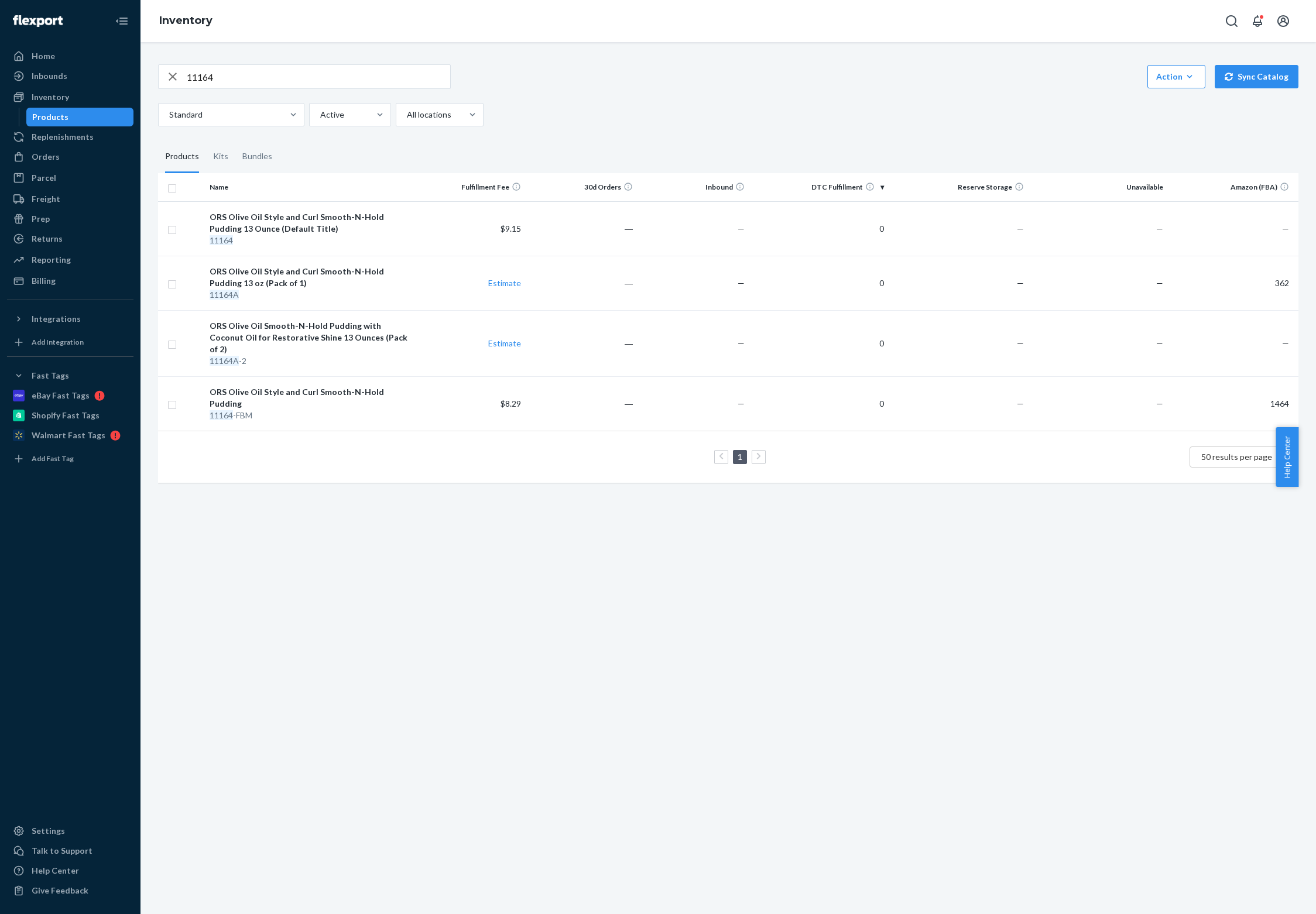
click at [248, 65] on input "11164" at bounding box center [318, 77] width 263 height 23
paste input "018"
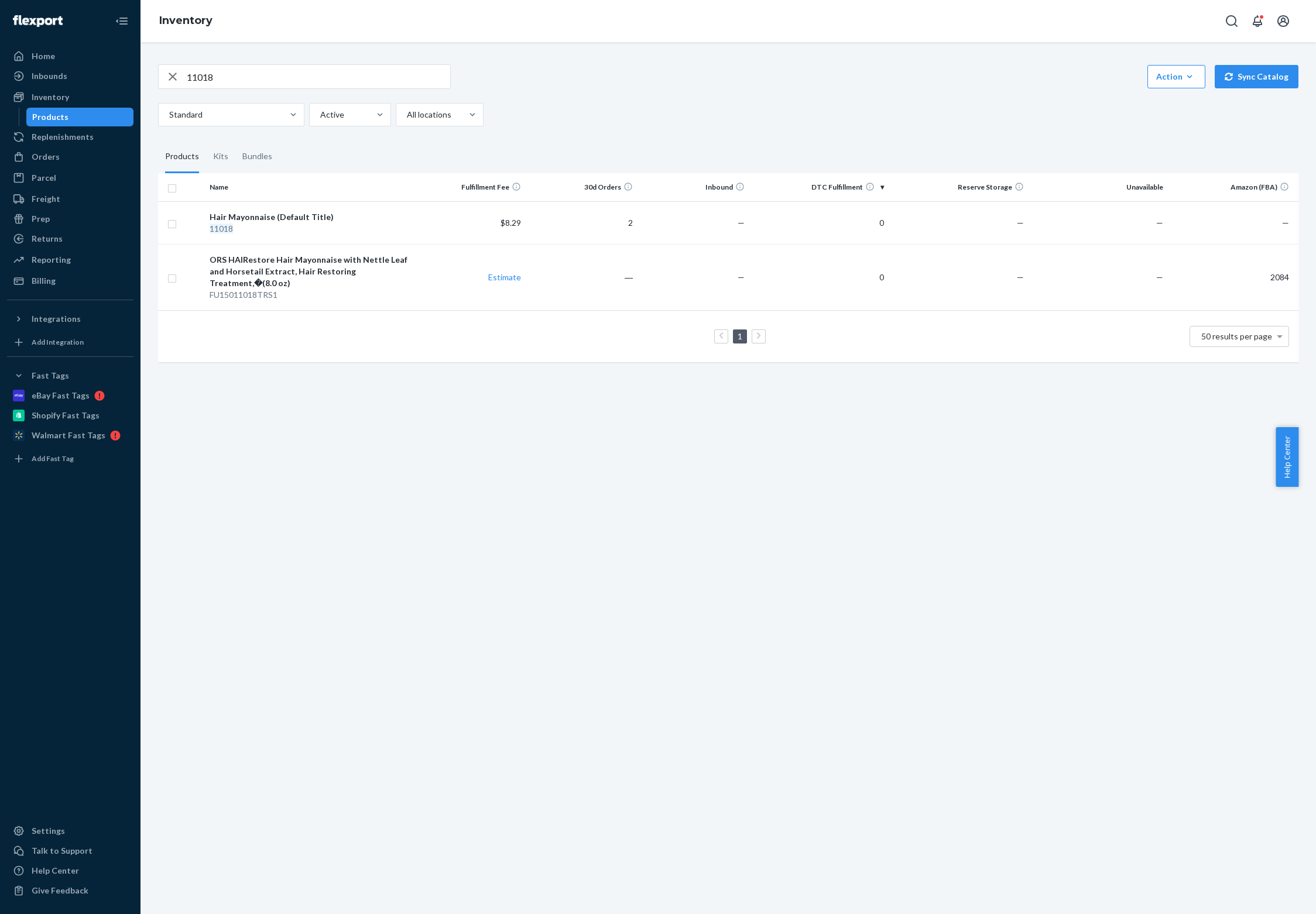
click at [247, 66] on input "11018" at bounding box center [318, 77] width 263 height 23
paste input "ORS Olive Oil Professional Creme Hair Relaxer Extra Strength"
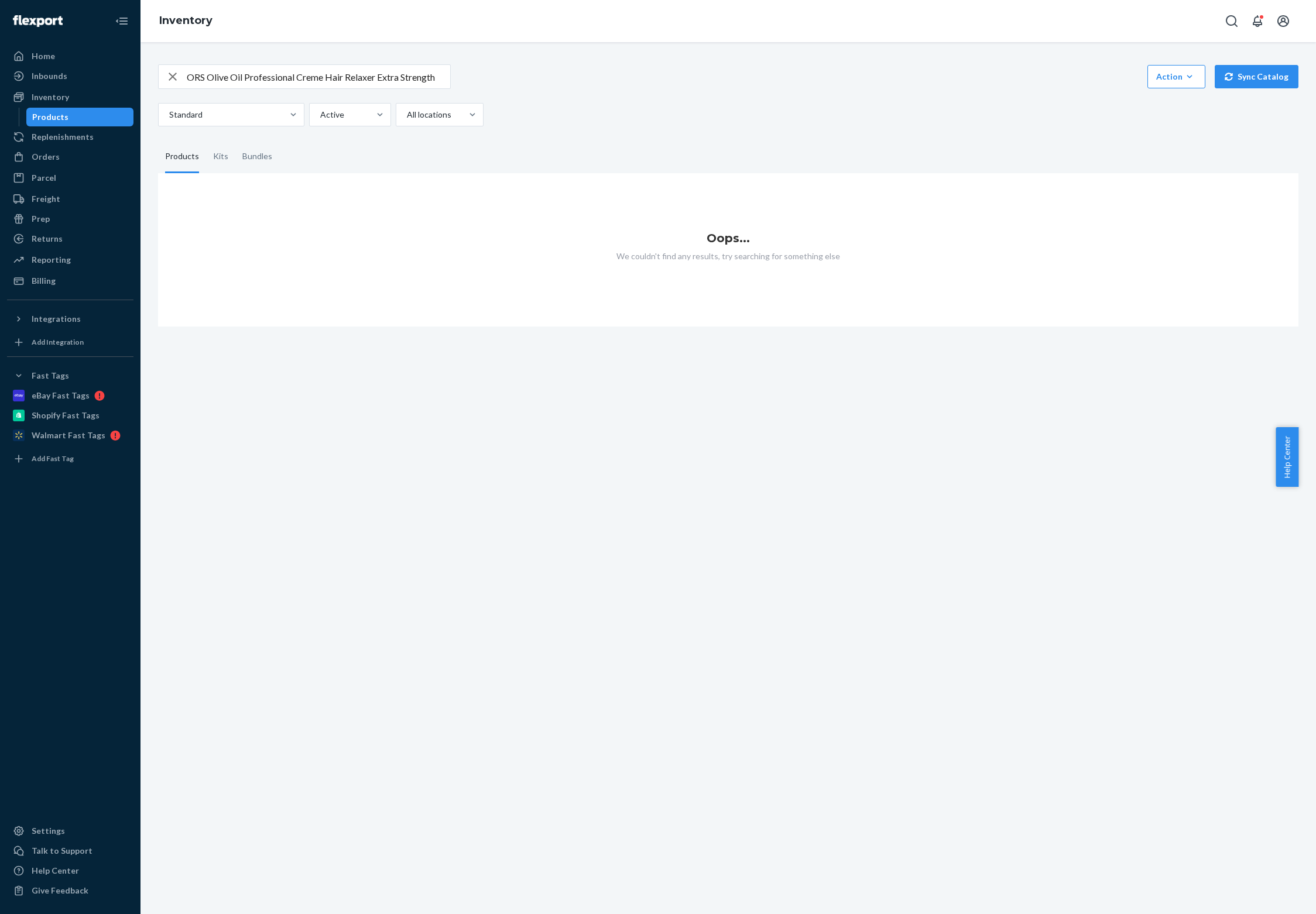
click at [391, 66] on input "ORS Olive Oil Professional Creme Hair Relaxer Extra Strength" at bounding box center [318, 77] width 263 height 23
paste input "10997"
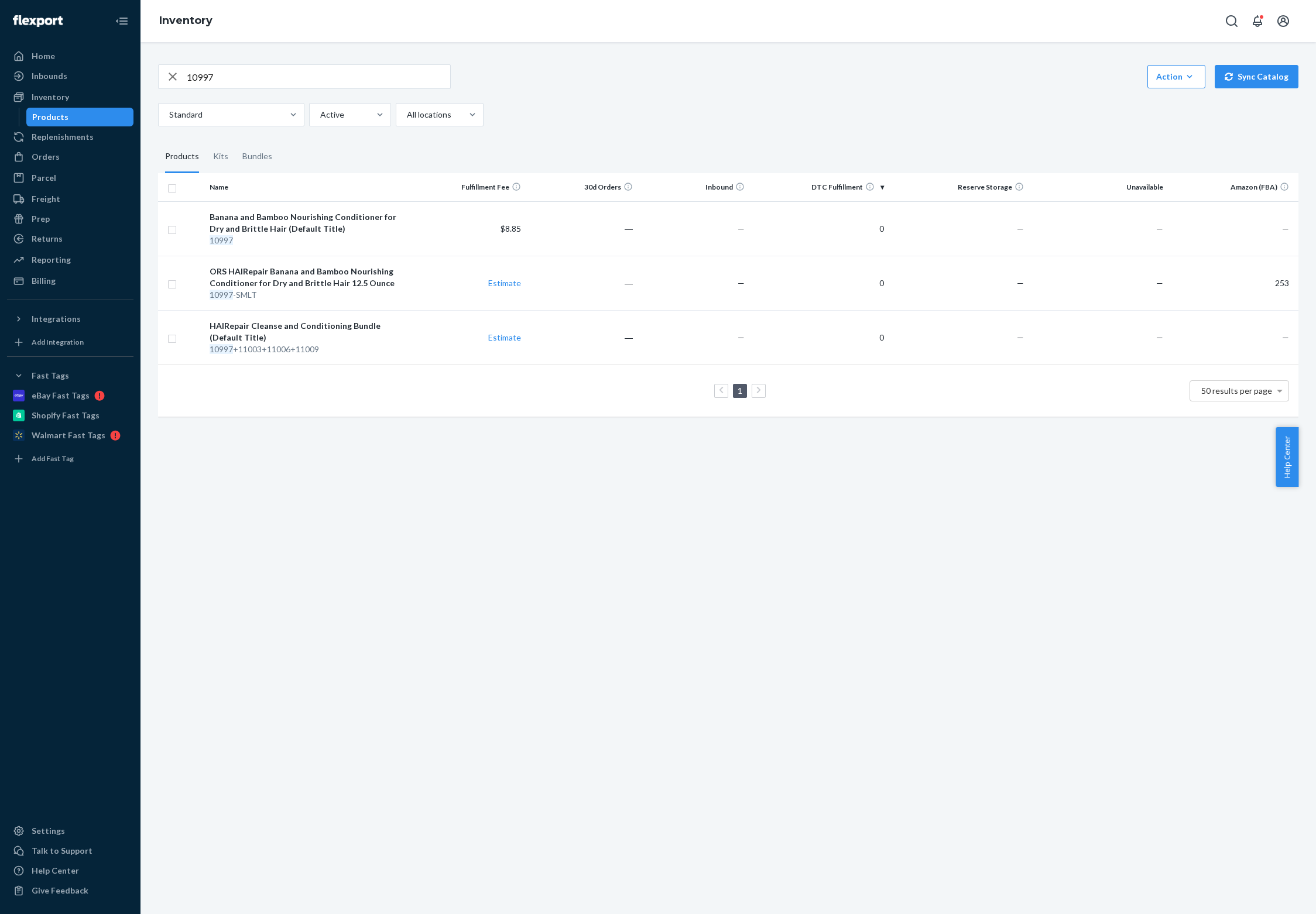
click at [287, 68] on input "10997" at bounding box center [318, 77] width 263 height 23
paste input "1276"
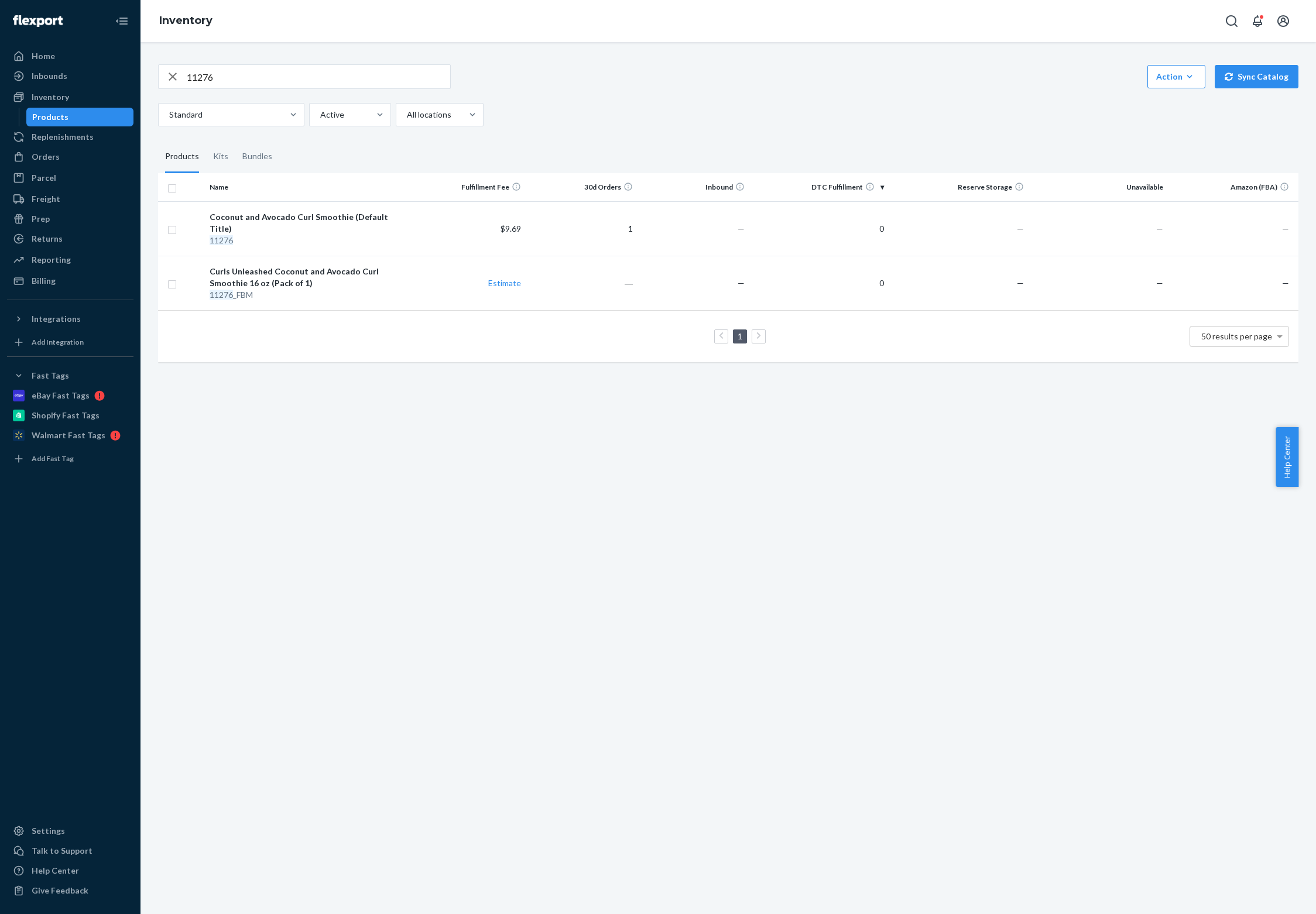
click at [212, 74] on input "11276" at bounding box center [318, 77] width 263 height 23
paste input "008"
click at [206, 74] on input "11008" at bounding box center [318, 77] width 263 height 23
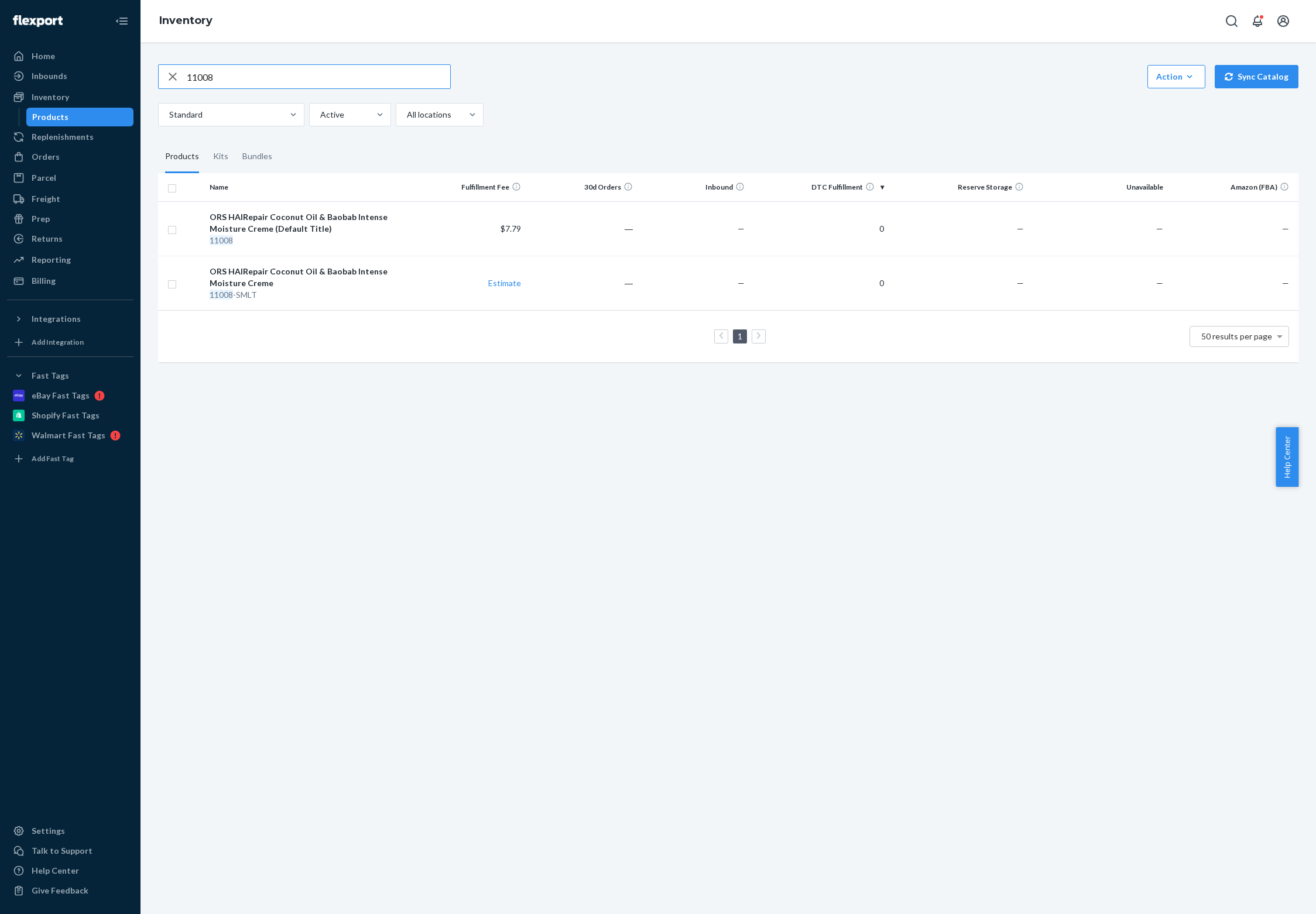
paste input "2187"
type input "12187"
